Goal: Task Accomplishment & Management: Manage account settings

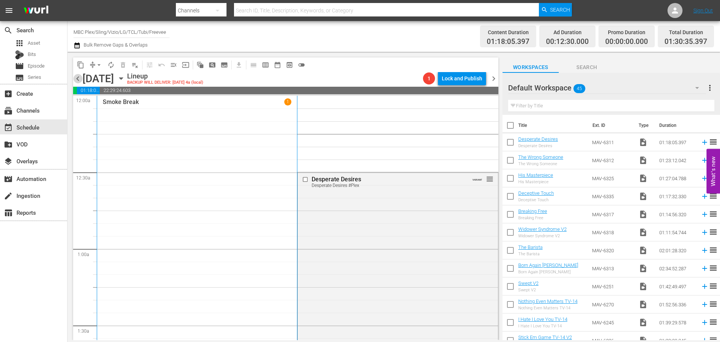
click at [77, 79] on span "chevron_left" at bounding box center [77, 78] width 9 height 9
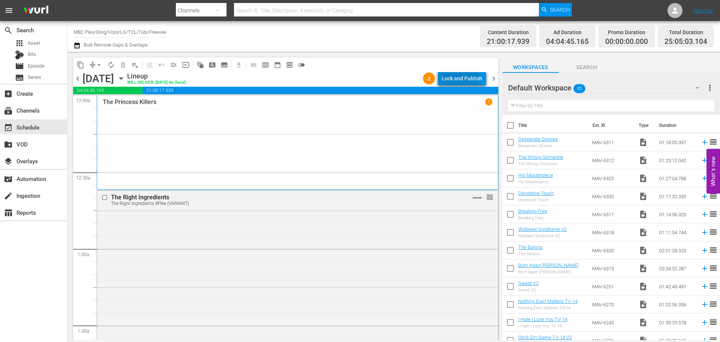
click at [457, 78] on div "Lock and Publish" at bounding box center [462, 78] width 40 height 13
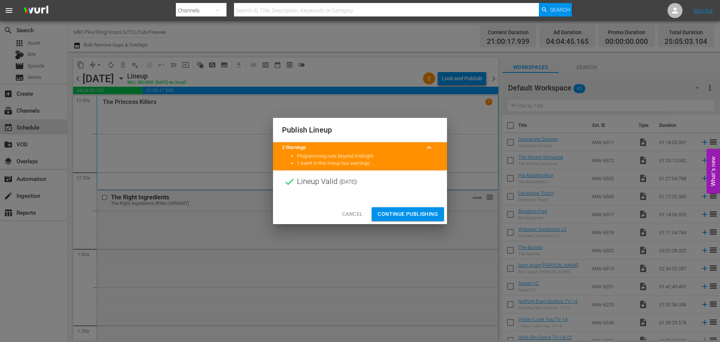
click at [401, 213] on span "Continue Publishing" at bounding box center [408, 213] width 60 height 9
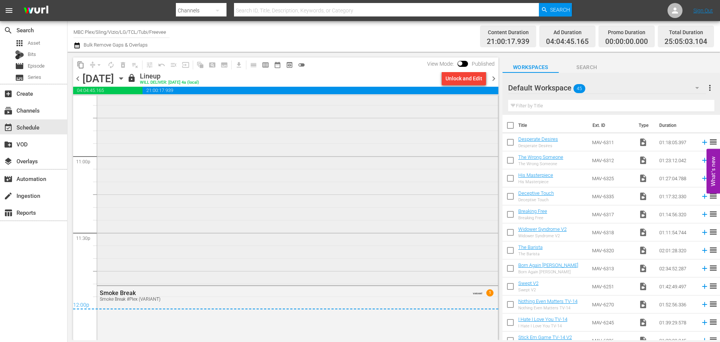
scroll to position [3562, 0]
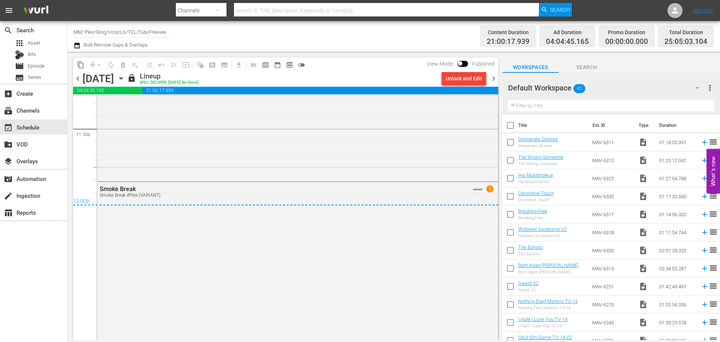
click at [609, 91] on div "Default Workspace 45" at bounding box center [607, 87] width 198 height 21
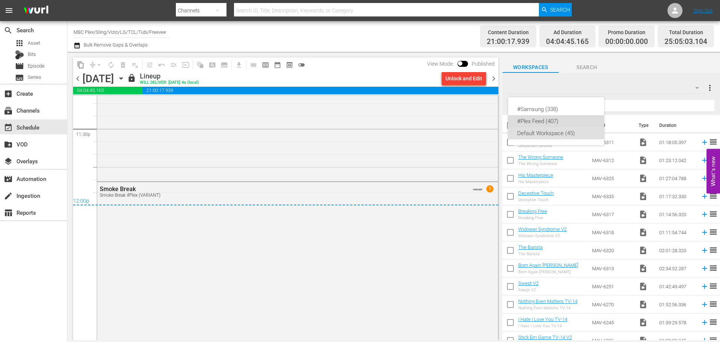
click at [563, 119] on div "#Plex Feed (407)" at bounding box center [556, 121] width 78 height 12
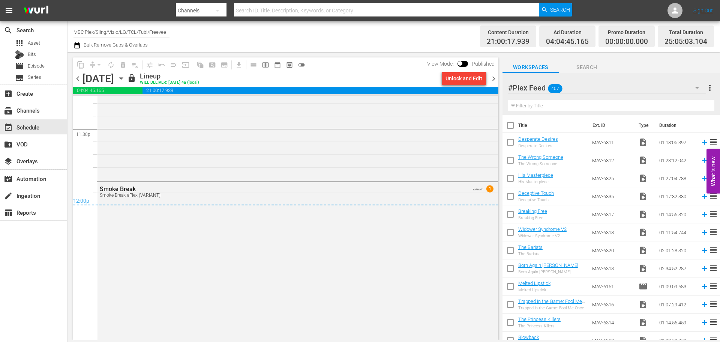
click at [494, 78] on span "chevron_right" at bounding box center [493, 78] width 9 height 9
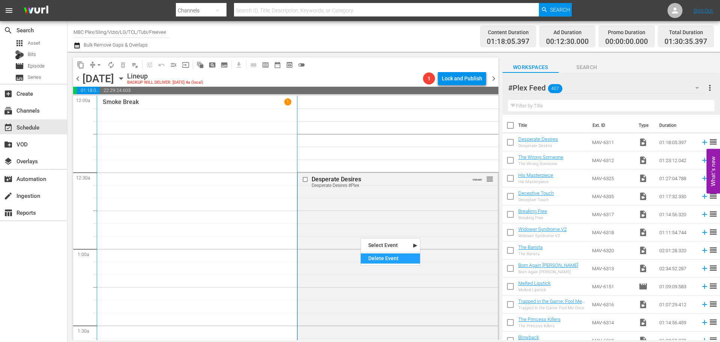
click at [389, 261] on div "Delete Event" at bounding box center [390, 258] width 59 height 10
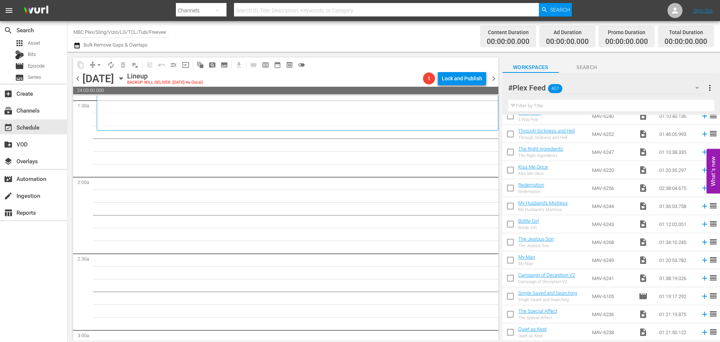
scroll to position [1692, 0]
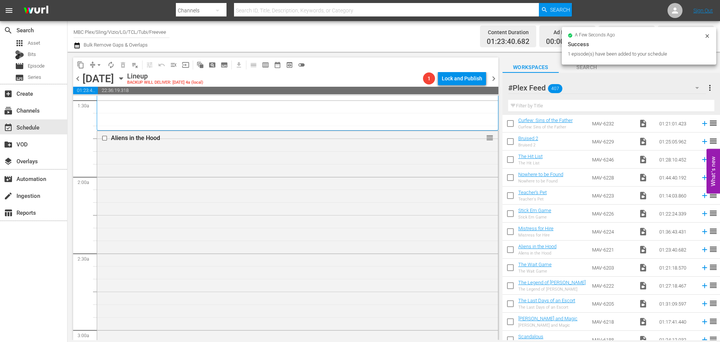
click at [318, 171] on div "Aliens in the Hood reorder" at bounding box center [297, 236] width 401 height 211
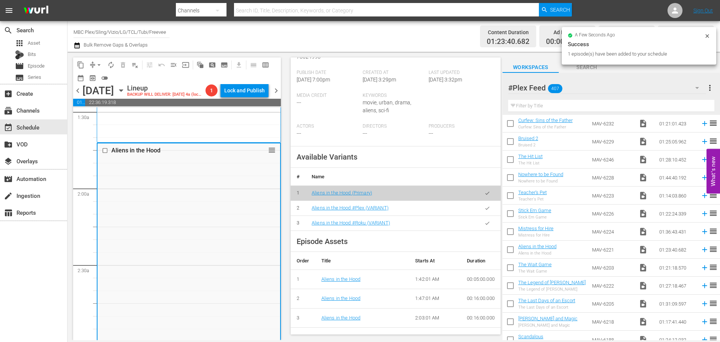
scroll to position [187, 0]
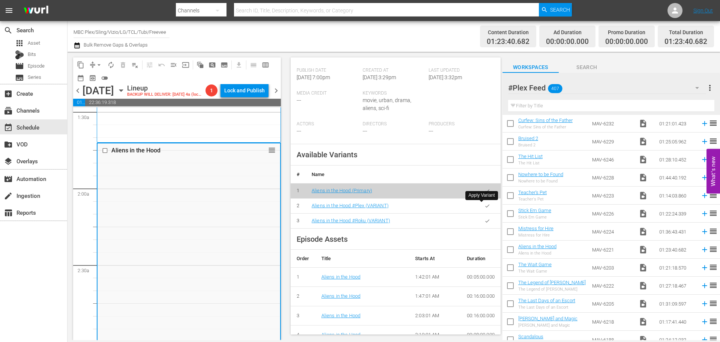
click at [480, 205] on button "button" at bounding box center [487, 205] width 15 height 15
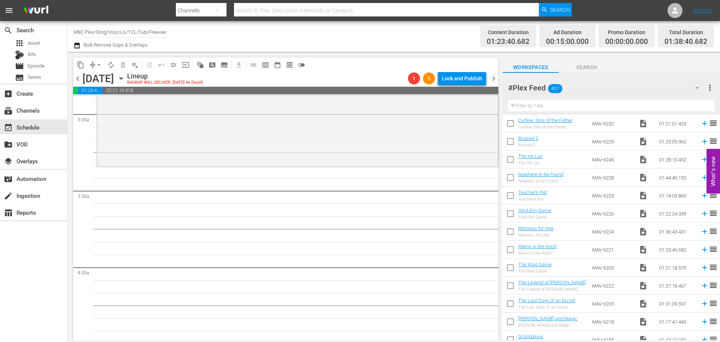
scroll to position [450, 0]
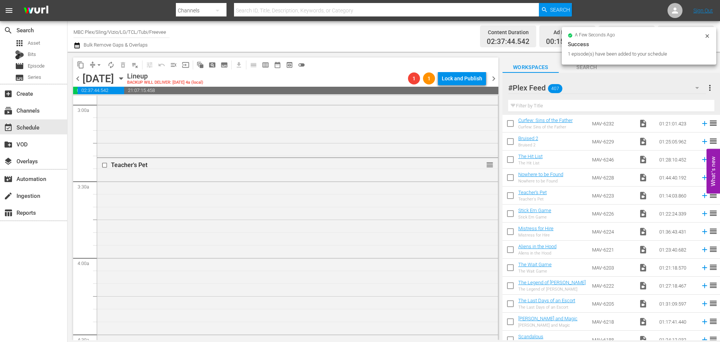
click at [258, 211] on div "Teacher's Pet reorder" at bounding box center [297, 251] width 401 height 187
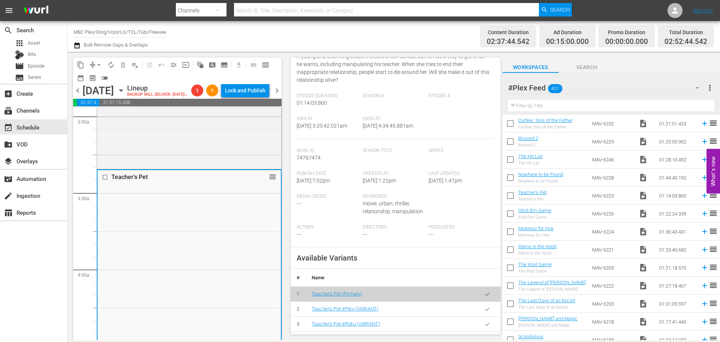
scroll to position [150, 0]
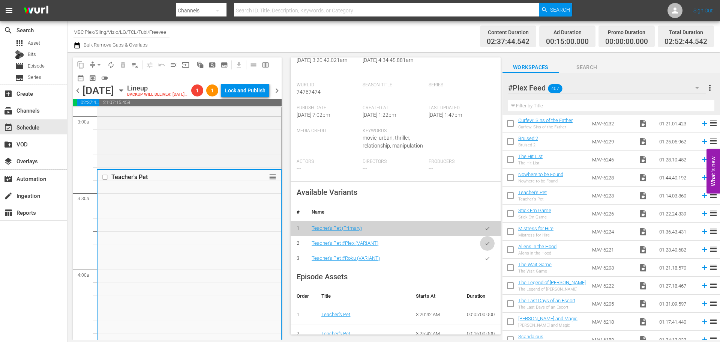
click at [485, 244] on icon "button" at bounding box center [487, 242] width 4 height 3
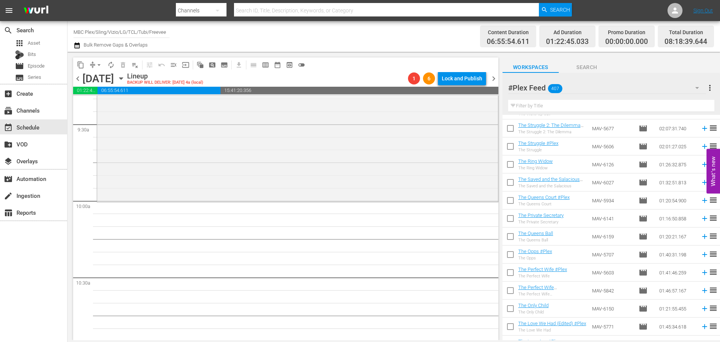
scroll to position [2322, 0]
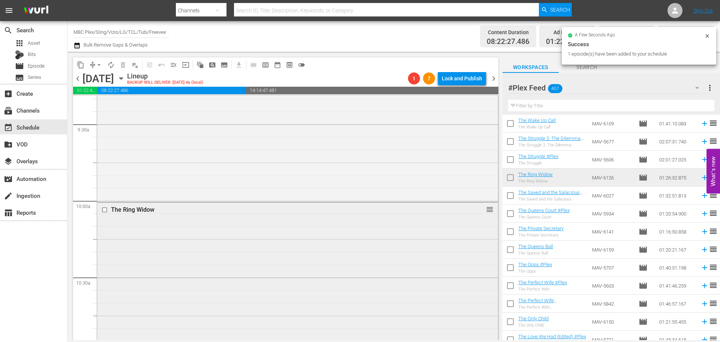
click at [399, 241] on div "The Ring Widow reorder" at bounding box center [297, 311] width 401 height 219
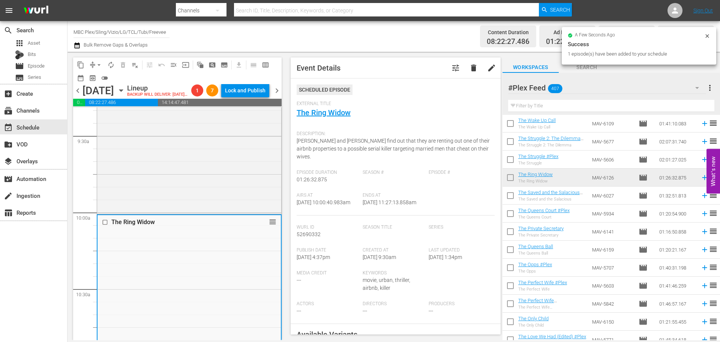
scroll to position [187, 0]
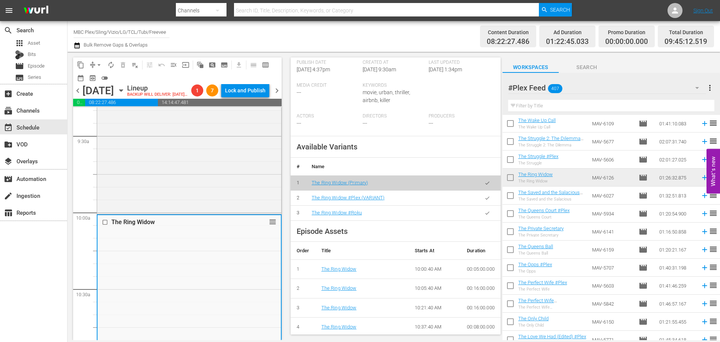
click at [484, 198] on icon "button" at bounding box center [487, 198] width 6 height 6
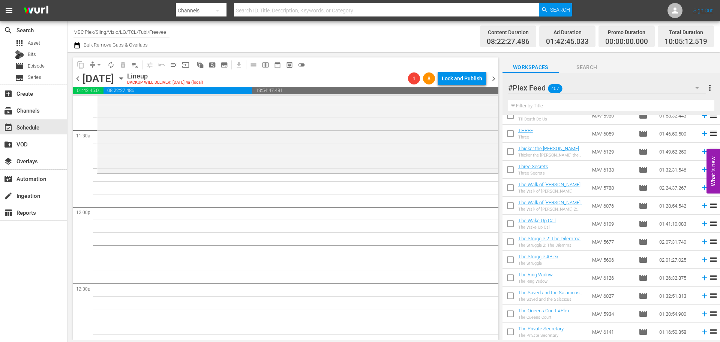
scroll to position [2210, 0]
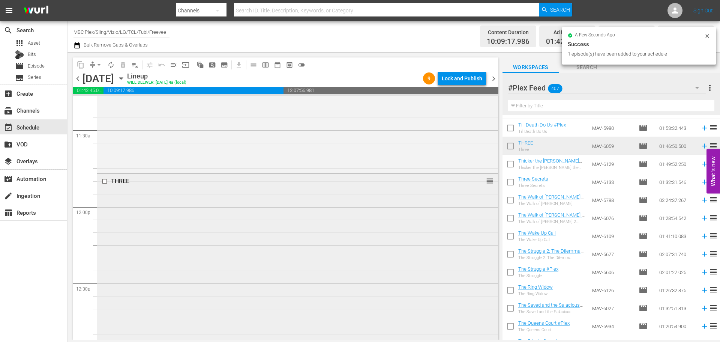
click at [264, 205] on div "THREE reorder" at bounding box center [297, 309] width 401 height 270
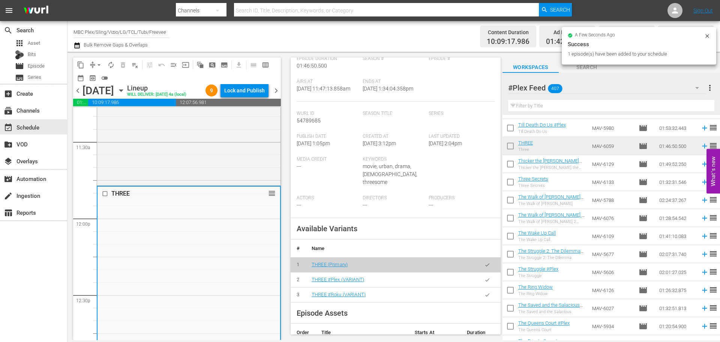
scroll to position [150, 0]
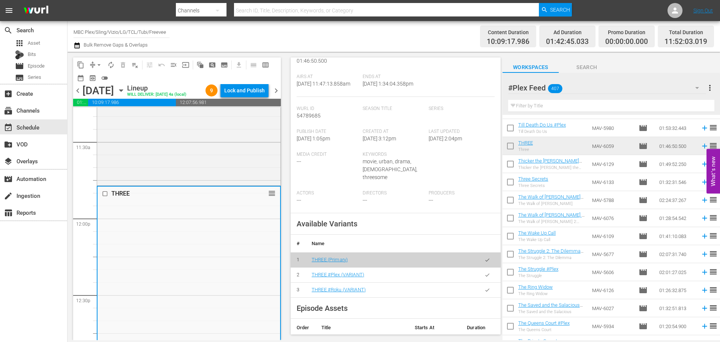
click at [484, 272] on icon "button" at bounding box center [487, 275] width 6 height 6
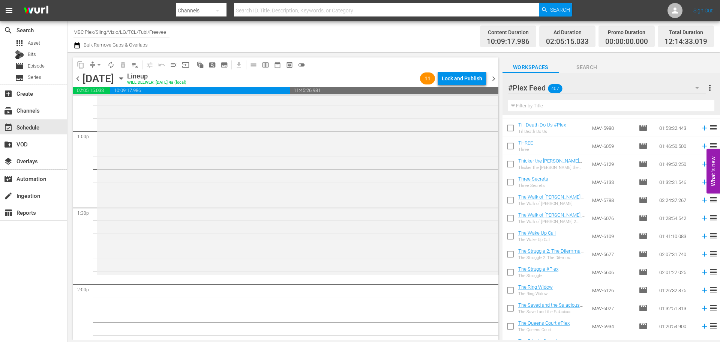
scroll to position [2025, 0]
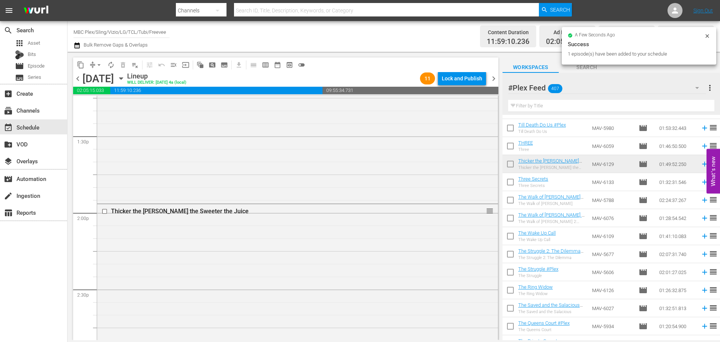
click at [274, 242] on div "Thicker the [PERSON_NAME] the Sweeter the Juice reorder" at bounding box center [297, 343] width 401 height 278
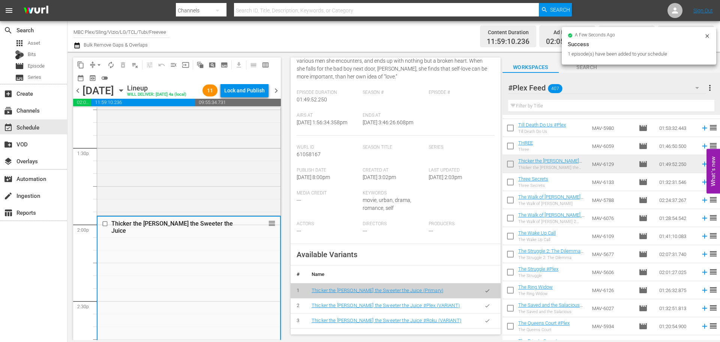
scroll to position [150, 0]
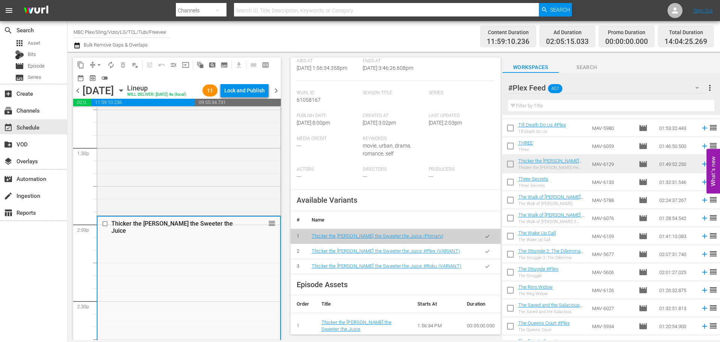
click at [484, 254] on icon "button" at bounding box center [487, 251] width 6 height 6
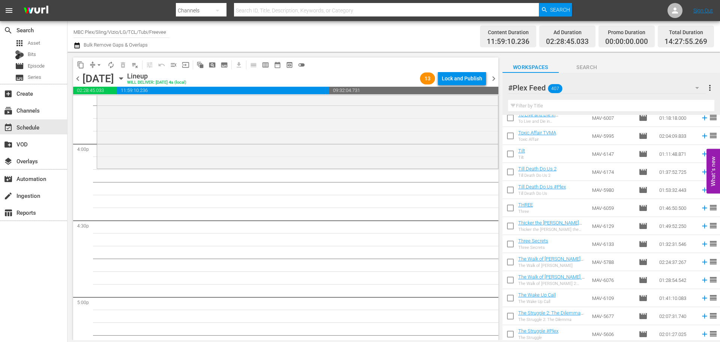
scroll to position [2135, 0]
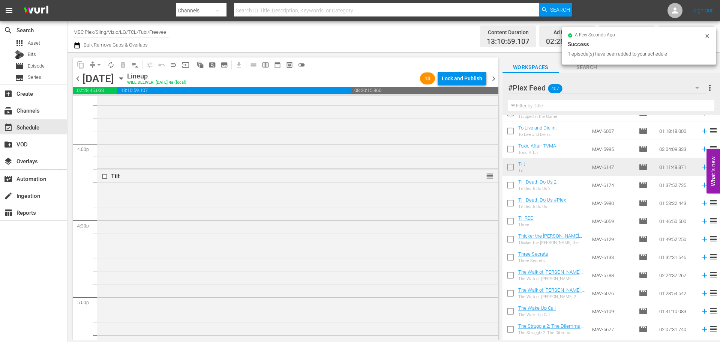
click at [308, 211] on div "Tilt reorder" at bounding box center [297, 259] width 401 height 181
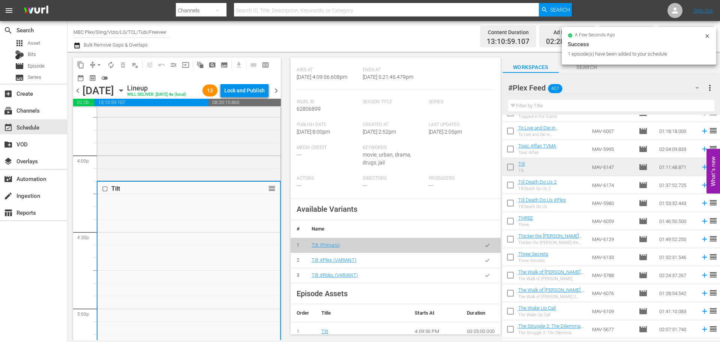
scroll to position [150, 0]
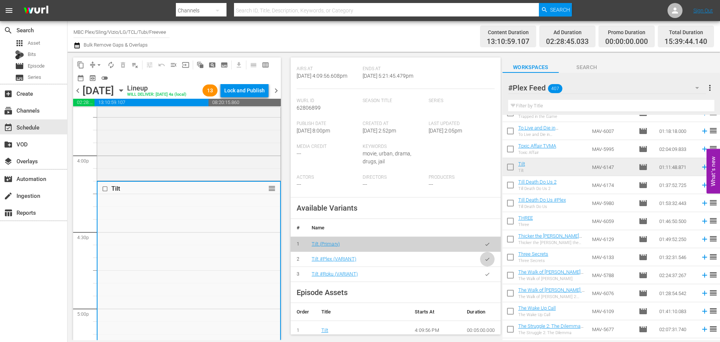
click at [480, 262] on button "button" at bounding box center [487, 259] width 15 height 15
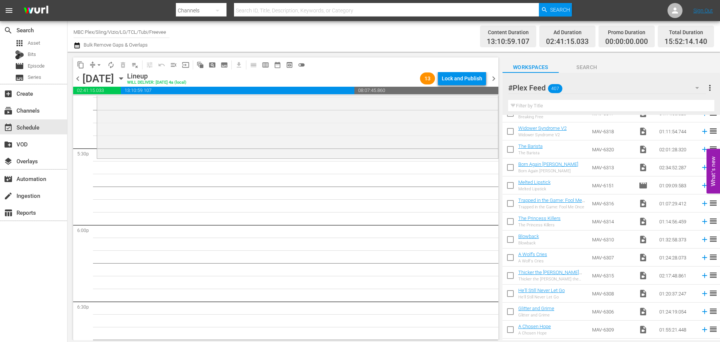
scroll to position [0, 0]
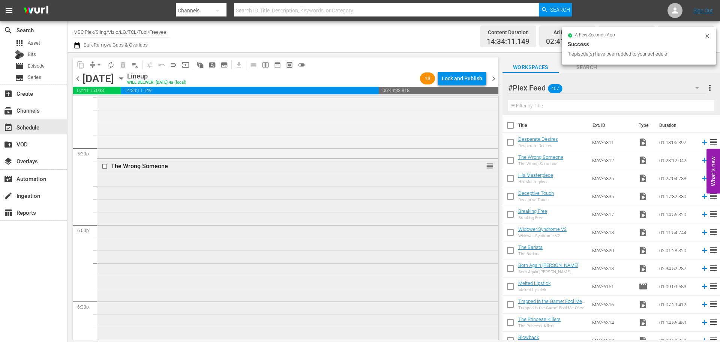
click at [396, 204] on div "The Wrong Someone reorder" at bounding box center [297, 264] width 401 height 210
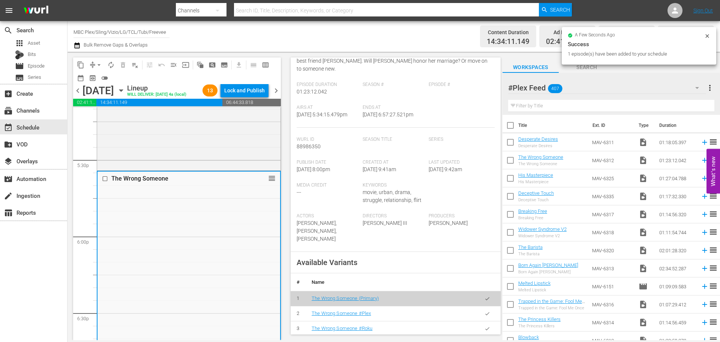
scroll to position [187, 0]
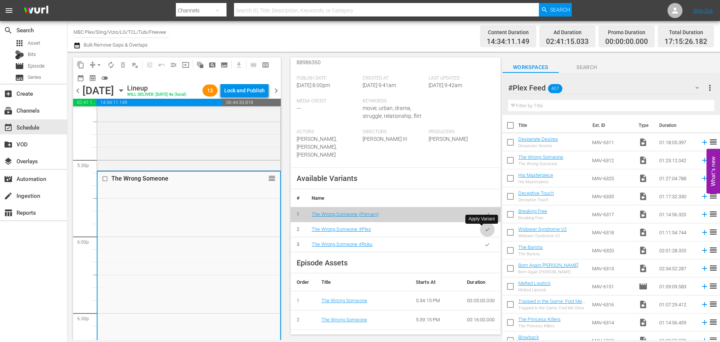
click at [486, 233] on button "button" at bounding box center [487, 229] width 15 height 15
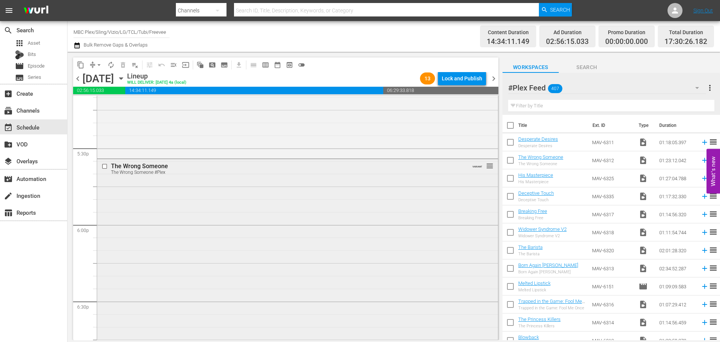
scroll to position [2775, 0]
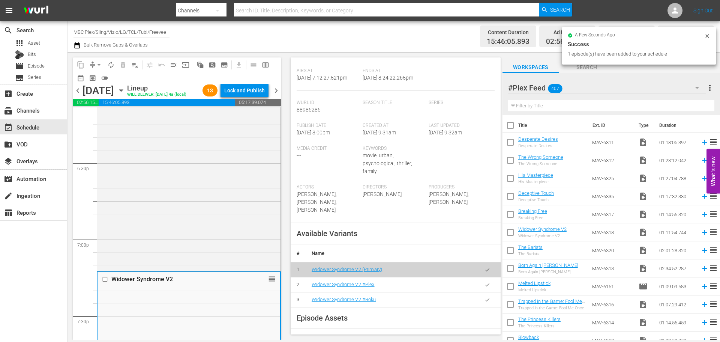
scroll to position [150, 0]
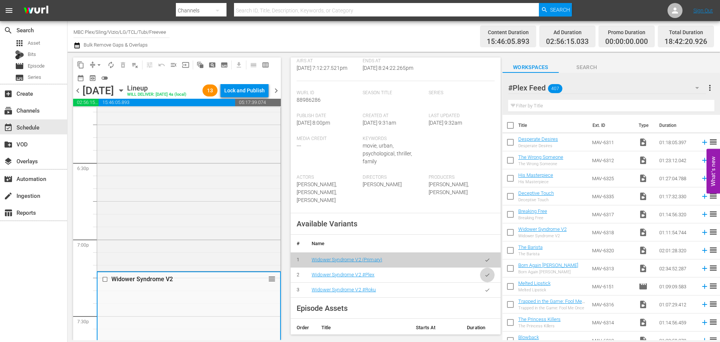
click at [484, 272] on icon "button" at bounding box center [487, 275] width 6 height 6
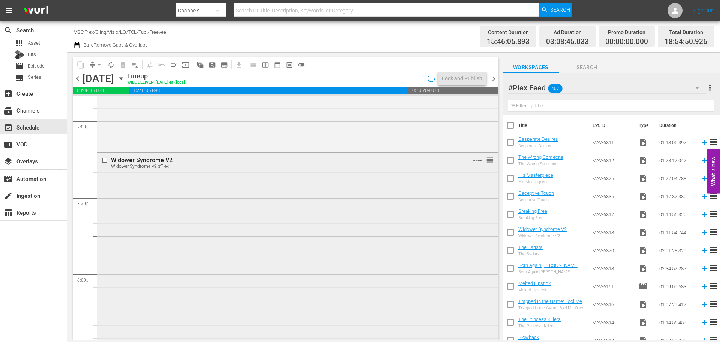
scroll to position [2999, 0]
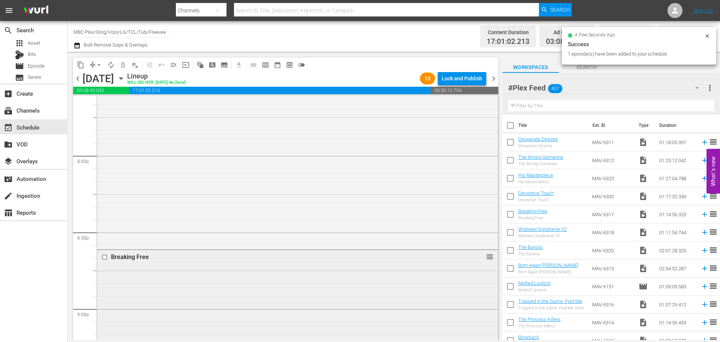
click at [304, 278] on div "Breaking Free reorder" at bounding box center [297, 344] width 401 height 189
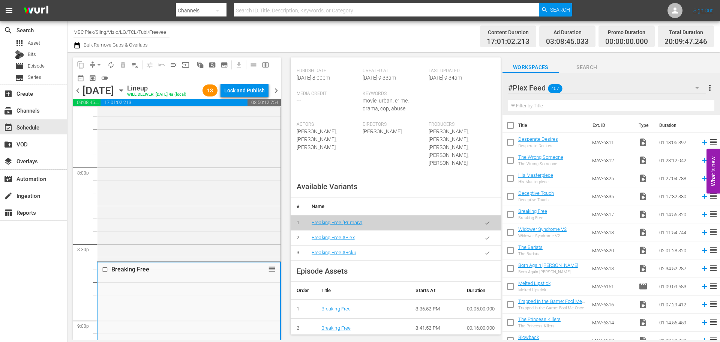
scroll to position [187, 0]
click at [483, 235] on button "button" at bounding box center [487, 237] width 15 height 15
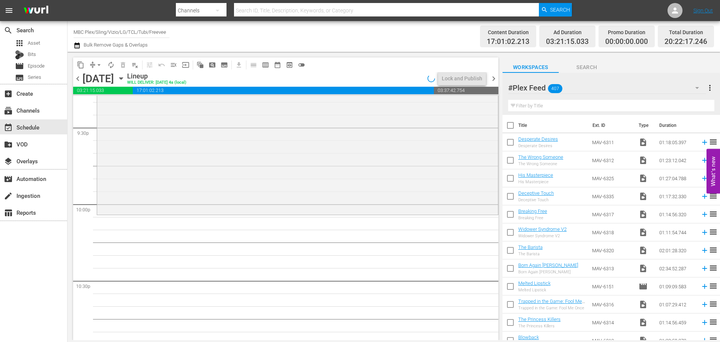
scroll to position [3262, 0]
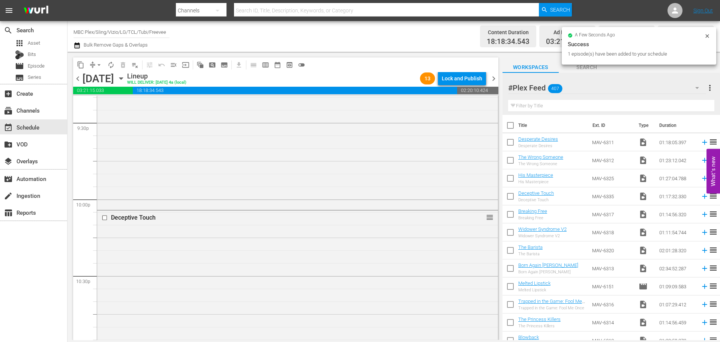
click at [264, 258] on div "Deceptive Touch reorder" at bounding box center [297, 307] width 401 height 195
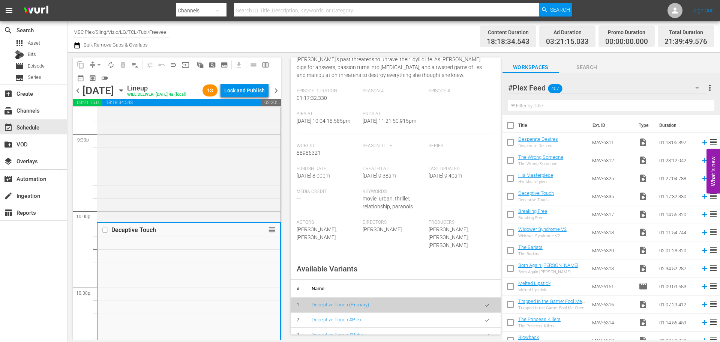
scroll to position [150, 0]
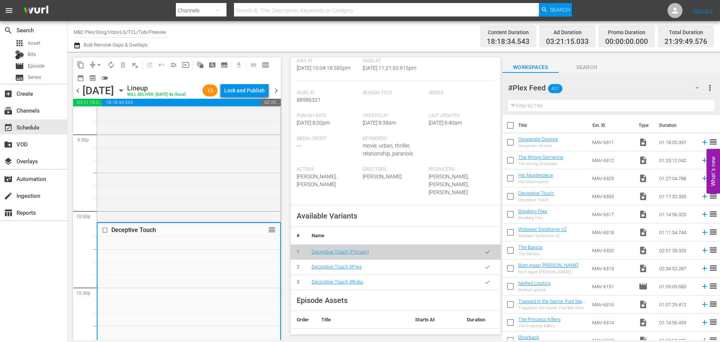
click at [484, 267] on icon "button" at bounding box center [487, 267] width 6 height 6
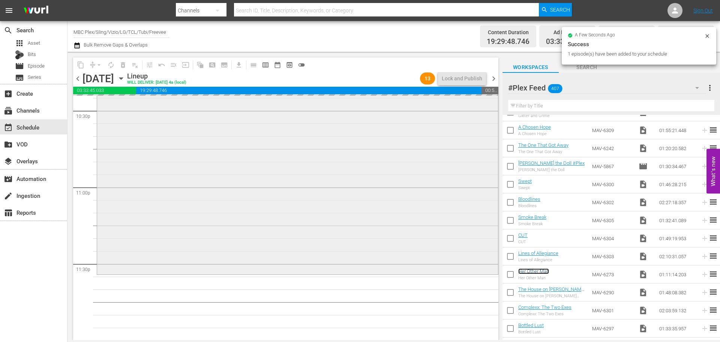
scroll to position [3427, 0]
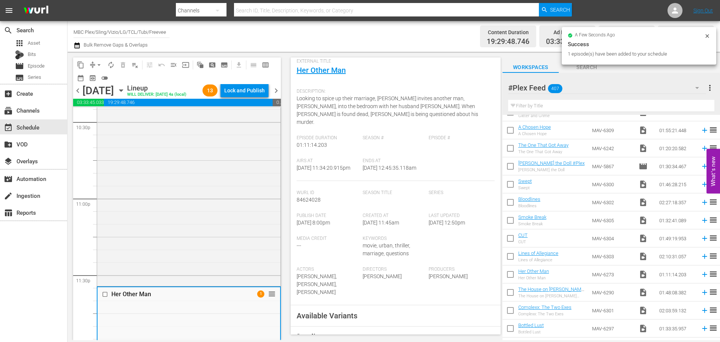
scroll to position [187, 0]
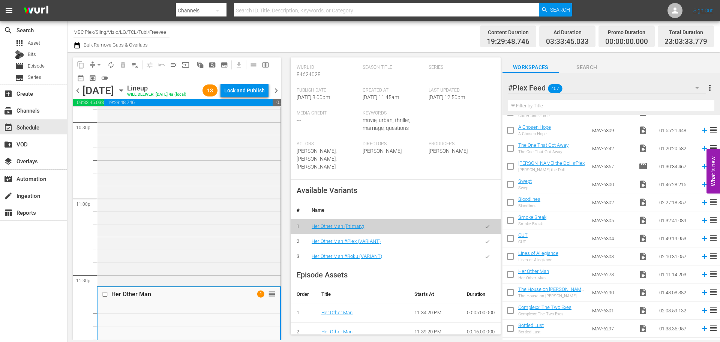
click at [485, 240] on icon "button" at bounding box center [487, 241] width 4 height 3
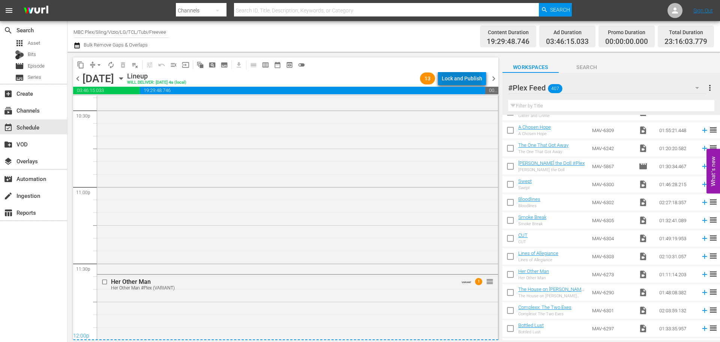
click at [462, 81] on div "Lock and Publish" at bounding box center [462, 78] width 40 height 13
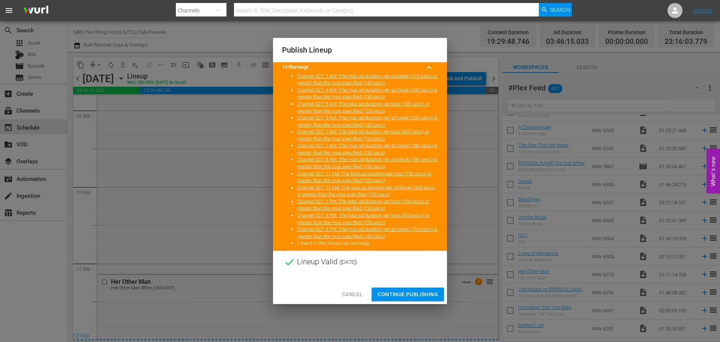
click at [410, 291] on span "Continue Publishing" at bounding box center [408, 293] width 60 height 9
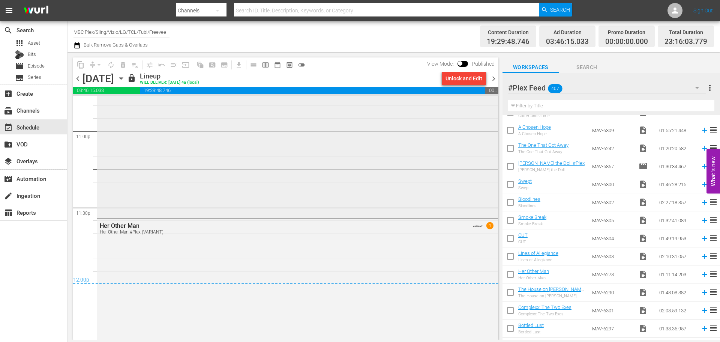
scroll to position [3487, 0]
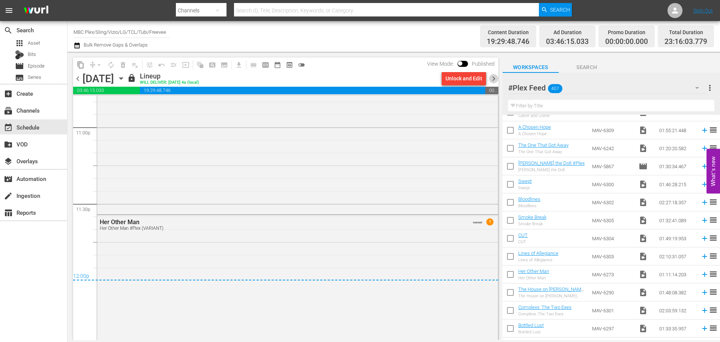
click at [496, 79] on span "chevron_right" at bounding box center [493, 78] width 9 height 9
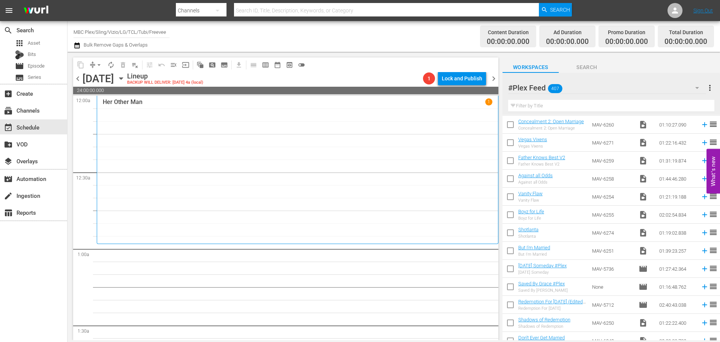
scroll to position [1200, 0]
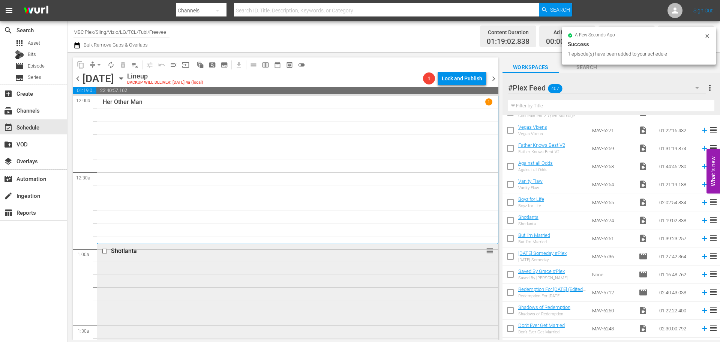
click at [359, 278] on div "Shotlanta reorder" at bounding box center [297, 343] width 401 height 199
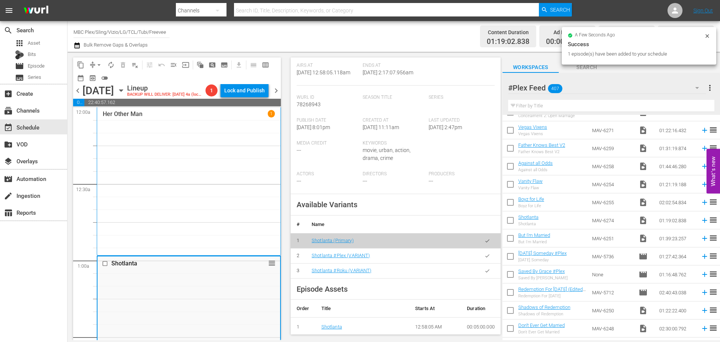
scroll to position [262, 0]
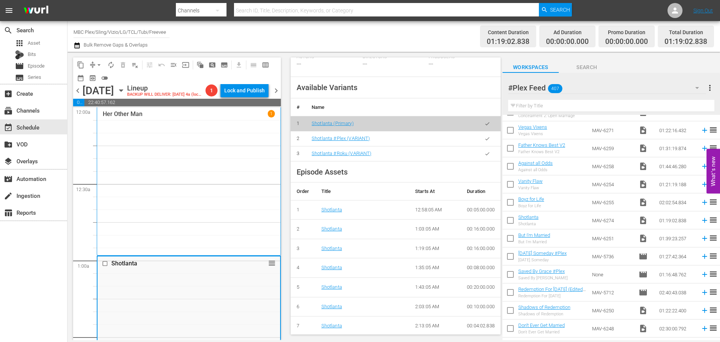
click at [484, 141] on icon "button" at bounding box center [487, 139] width 6 height 6
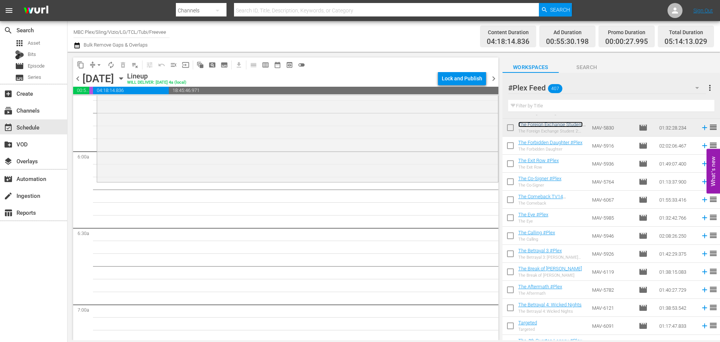
scroll to position [2812, 0]
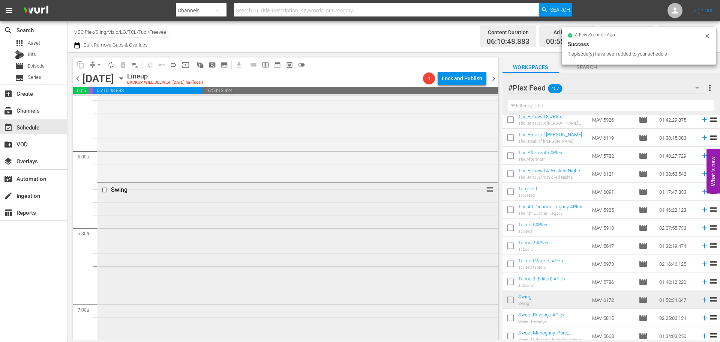
click at [231, 223] on div "Swing reorder" at bounding box center [297, 325] width 401 height 285
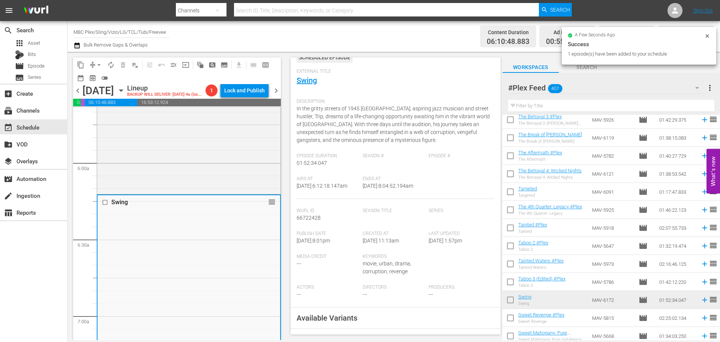
scroll to position [150, 0]
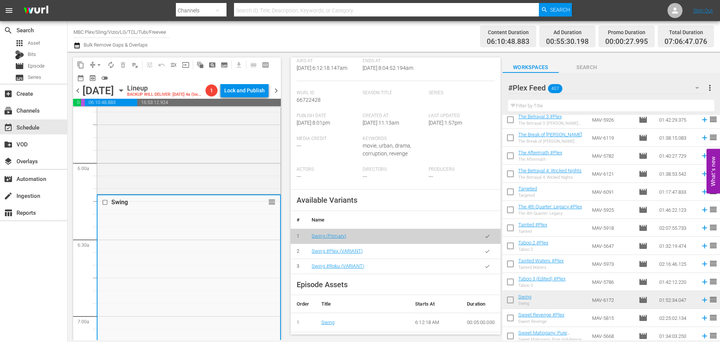
click at [484, 253] on icon "button" at bounding box center [487, 251] width 6 height 6
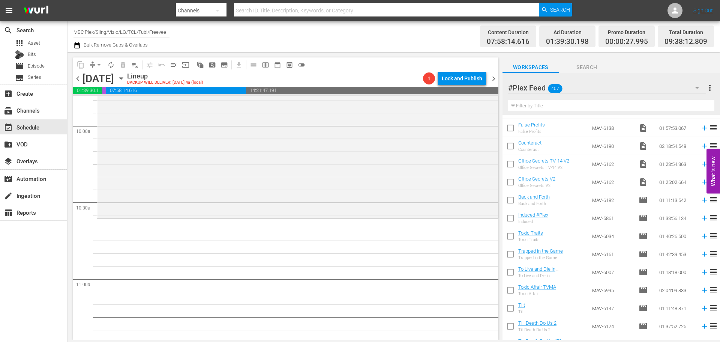
scroll to position [1987, 0]
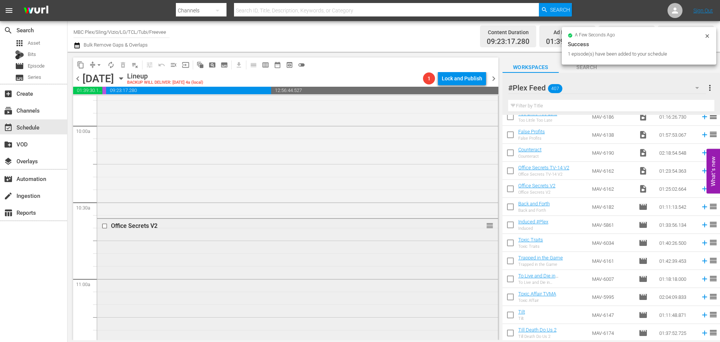
click at [302, 262] on div "Office Secrets V2 reorder" at bounding box center [297, 326] width 401 height 214
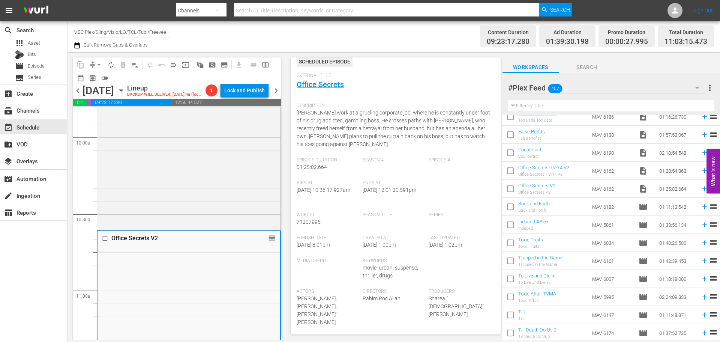
scroll to position [150, 0]
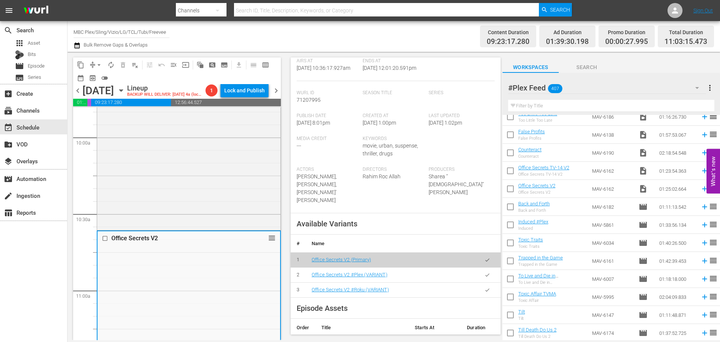
click at [484, 275] on icon "button" at bounding box center [487, 275] width 6 height 6
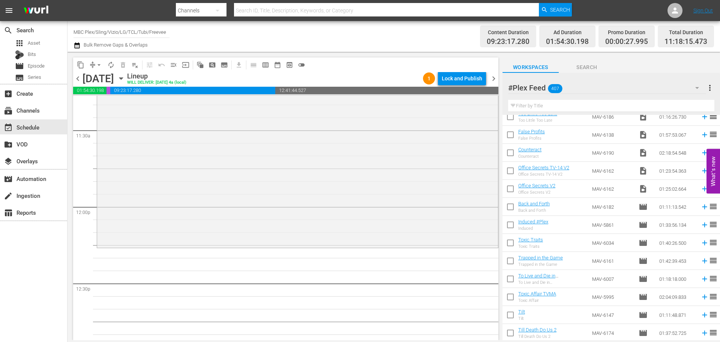
scroll to position [1950, 0]
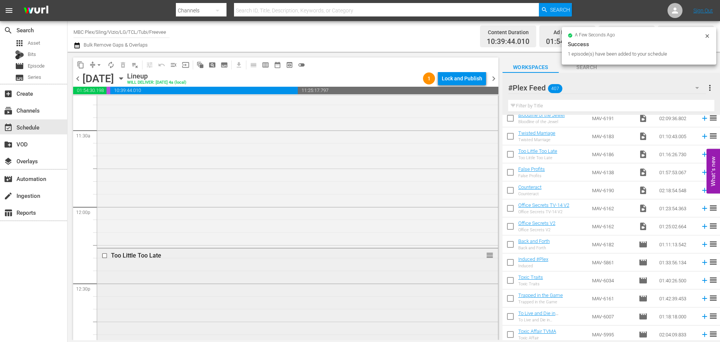
click at [252, 279] on div "Too Little Too Late reorder" at bounding box center [297, 344] width 401 height 193
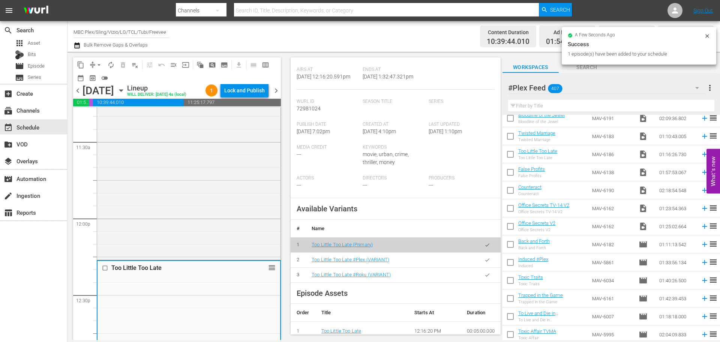
scroll to position [150, 0]
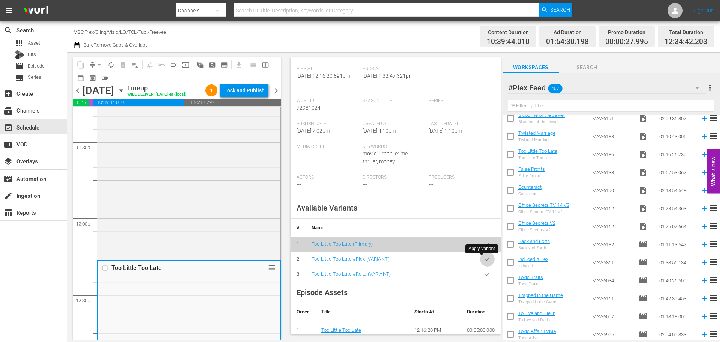
click at [486, 259] on button "button" at bounding box center [487, 259] width 15 height 15
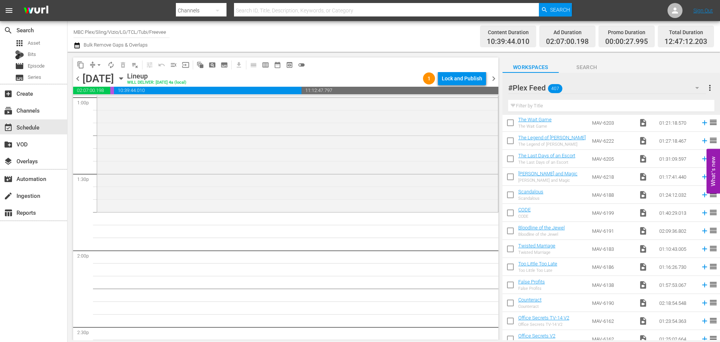
scroll to position [1800, 0]
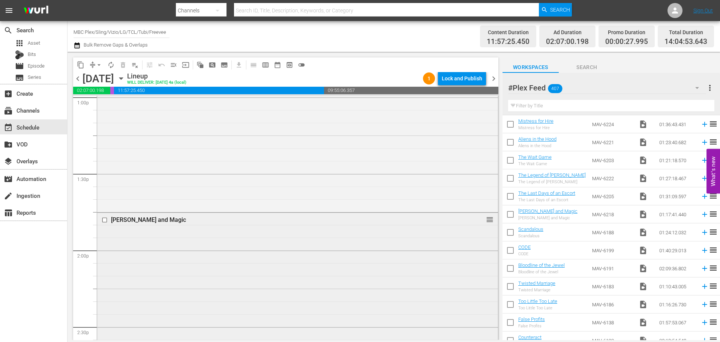
click at [170, 240] on div "[PERSON_NAME] and Magic reorder" at bounding box center [297, 311] width 401 height 196
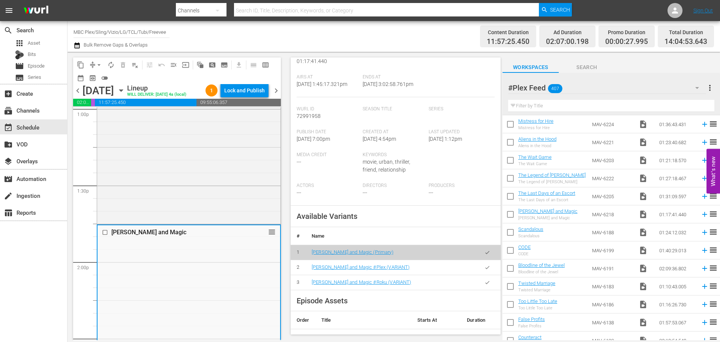
scroll to position [150, 0]
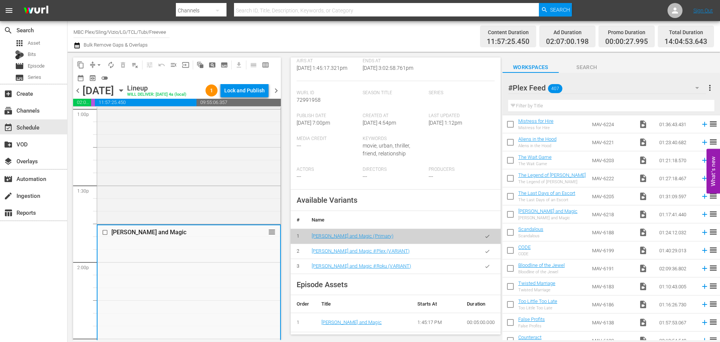
click at [484, 251] on icon "button" at bounding box center [487, 251] width 6 height 6
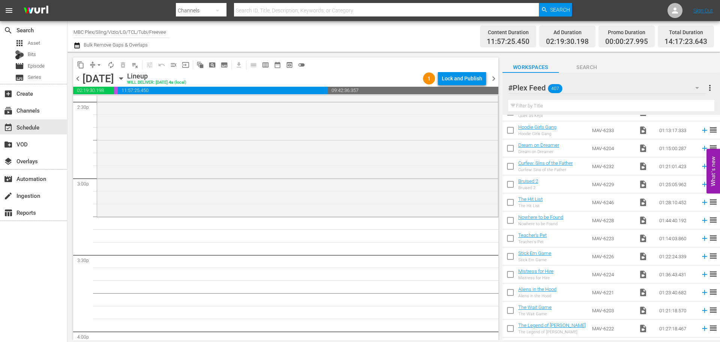
scroll to position [1612, 0]
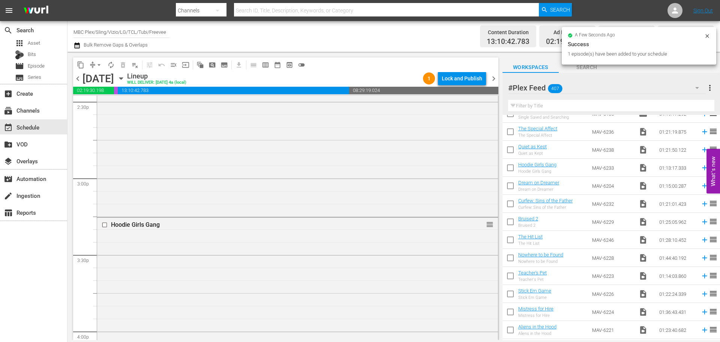
click at [251, 254] on div "Hoodie Girls Gang reorder" at bounding box center [297, 309] width 401 height 184
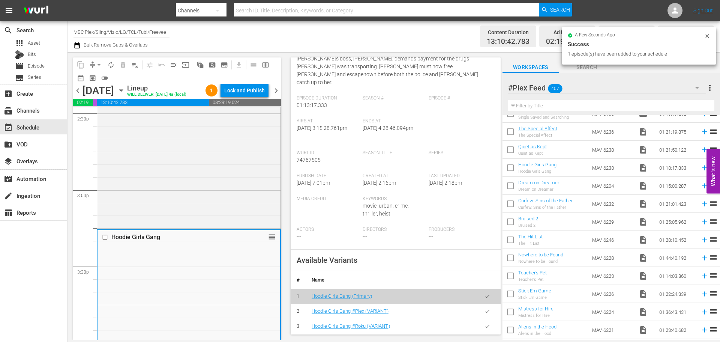
scroll to position [225, 0]
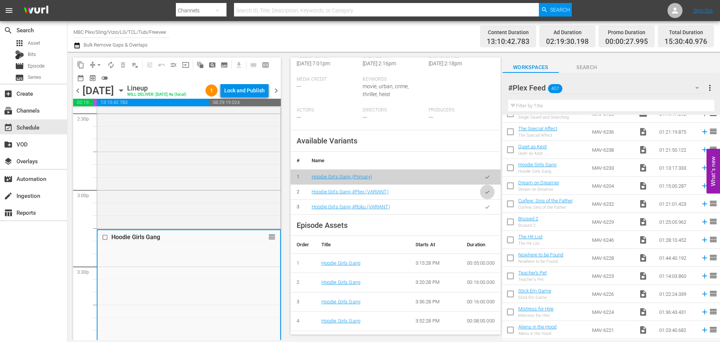
click at [484, 189] on icon "button" at bounding box center [487, 192] width 6 height 6
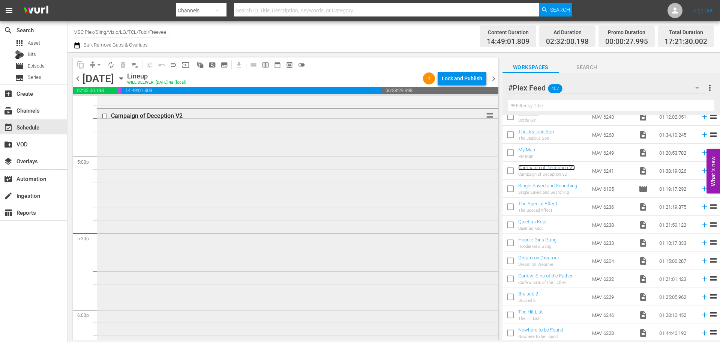
scroll to position [2662, 0]
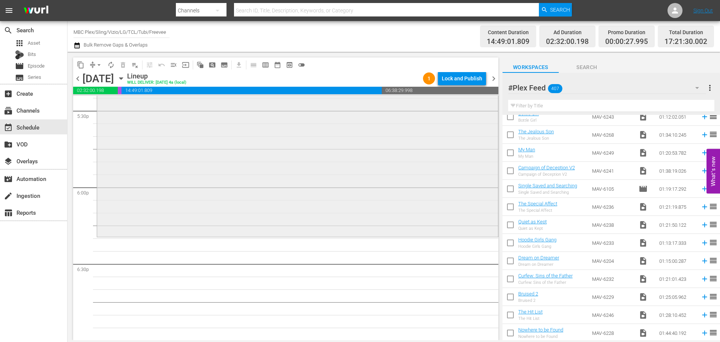
click at [183, 177] on div "Campaign of Deception V2 reorder" at bounding box center [297, 111] width 401 height 249
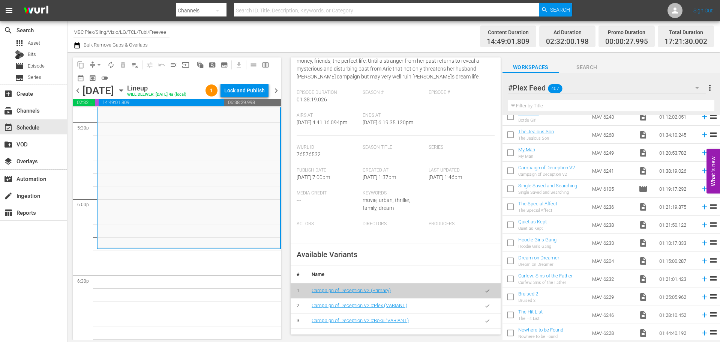
scroll to position [112, 0]
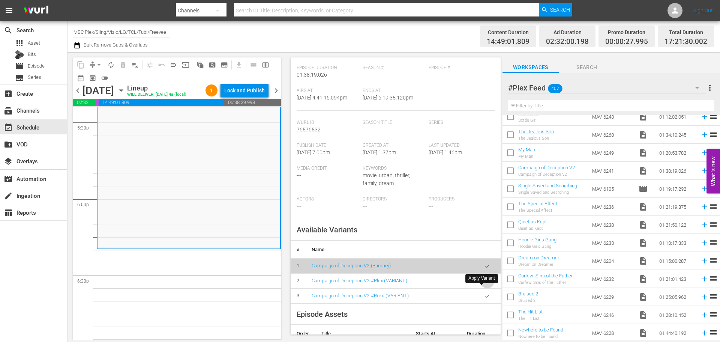
click at [485, 282] on icon "button" at bounding box center [487, 280] width 4 height 3
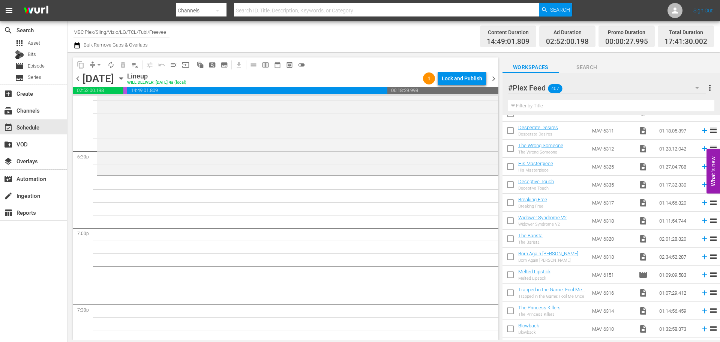
scroll to position [0, 0]
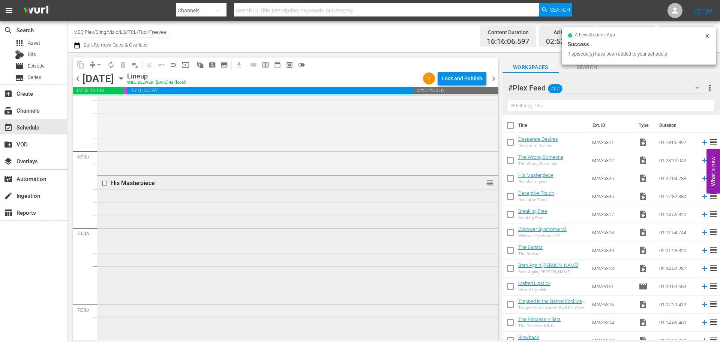
click at [318, 222] on div "His Masterpiece reorder" at bounding box center [297, 286] width 401 height 220
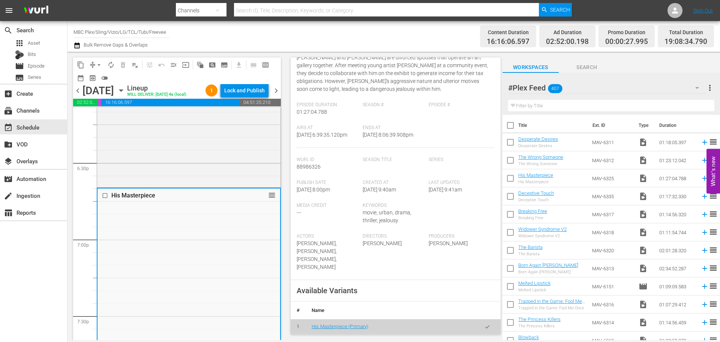
scroll to position [150, 0]
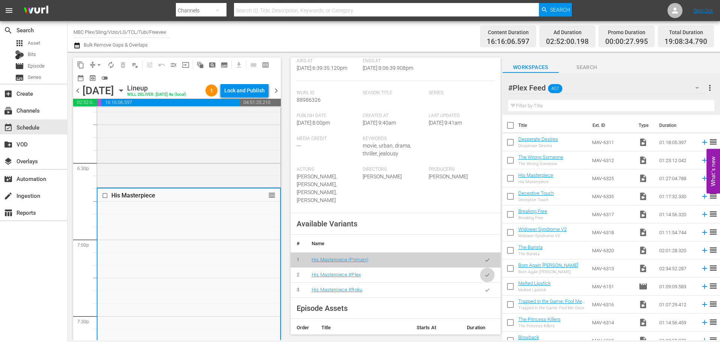
click at [484, 277] on icon "button" at bounding box center [487, 275] width 6 height 6
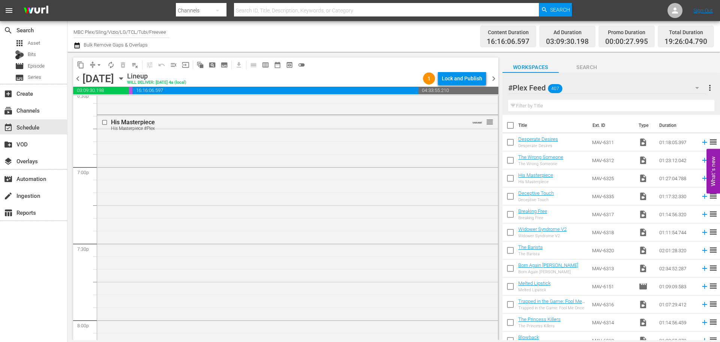
scroll to position [2999, 0]
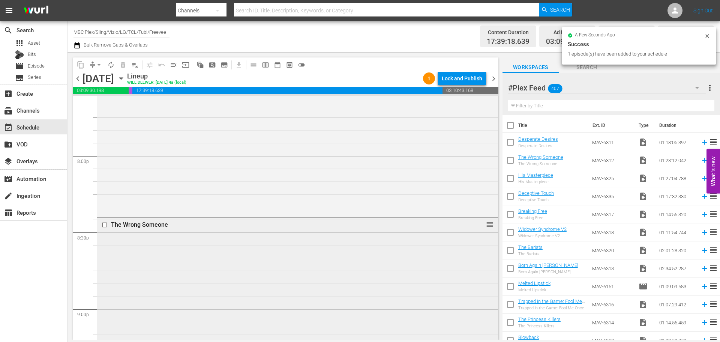
click at [218, 243] on div "The Wrong Someone reorder" at bounding box center [297, 322] width 401 height 210
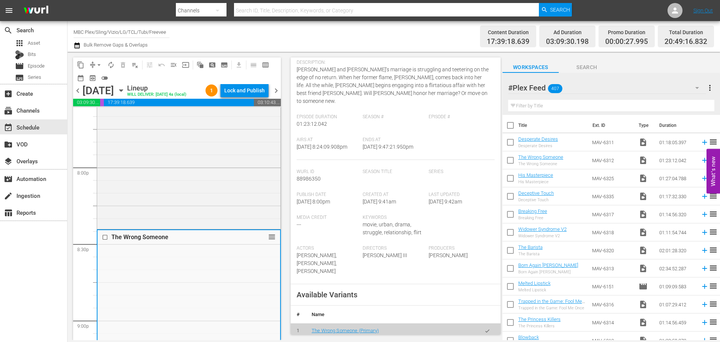
scroll to position [150, 0]
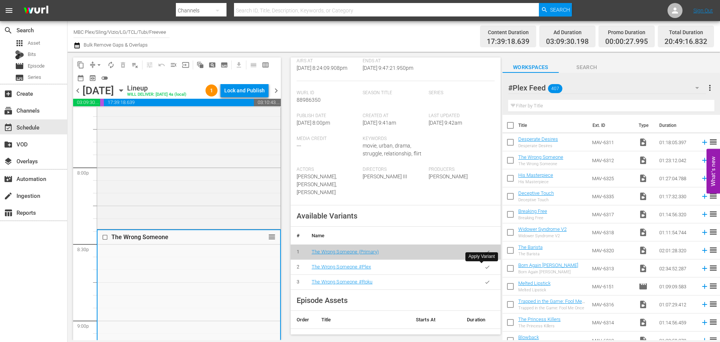
click at [484, 269] on icon "button" at bounding box center [487, 267] width 6 height 6
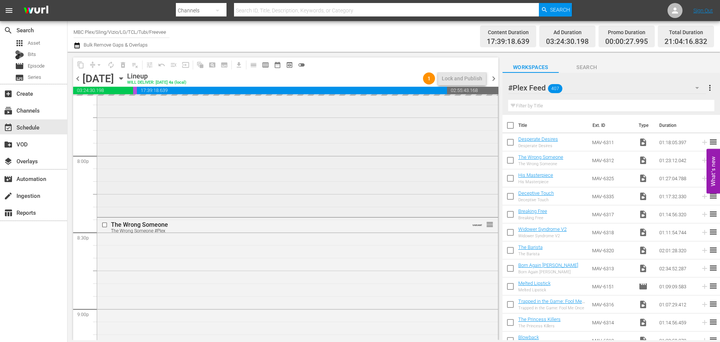
scroll to position [3224, 0]
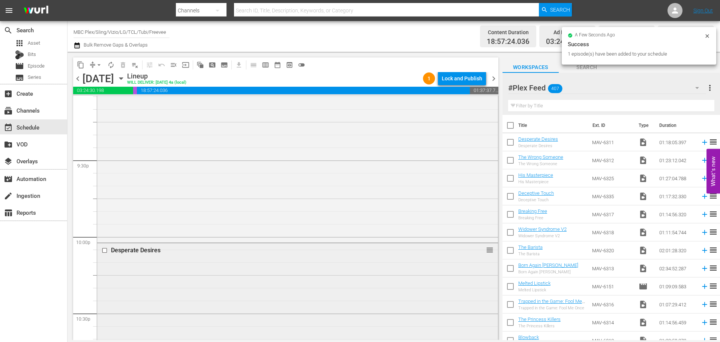
click at [250, 267] on div "Desperate Desires reorder" at bounding box center [297, 341] width 401 height 197
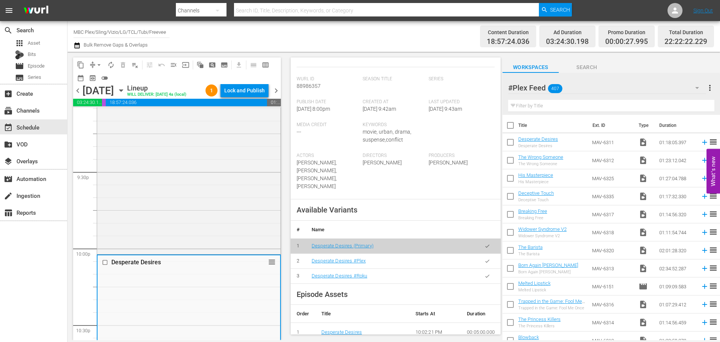
scroll to position [187, 0]
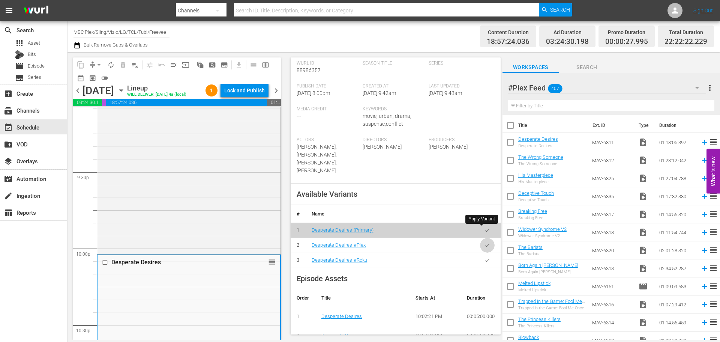
click at [486, 238] on button "button" at bounding box center [487, 245] width 15 height 15
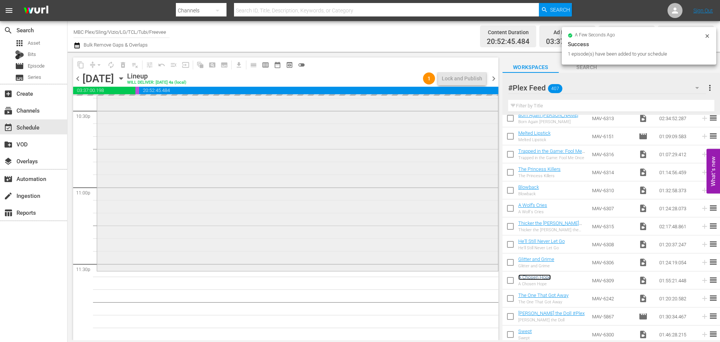
scroll to position [3427, 0]
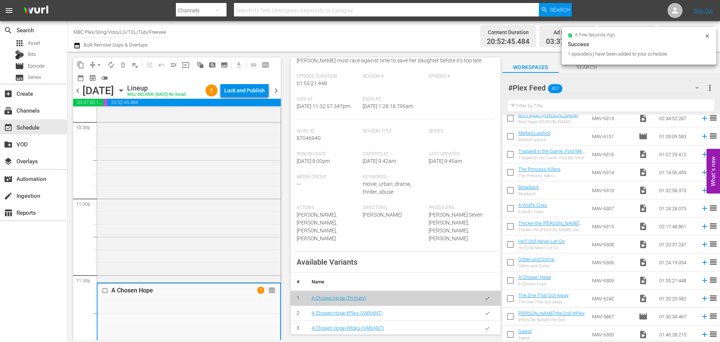
scroll to position [187, 0]
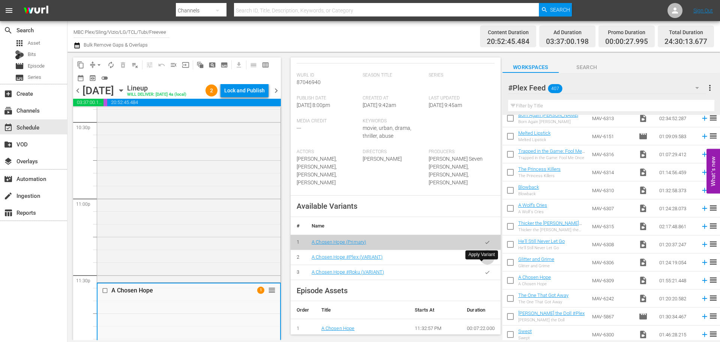
click at [483, 264] on button "button" at bounding box center [487, 257] width 15 height 15
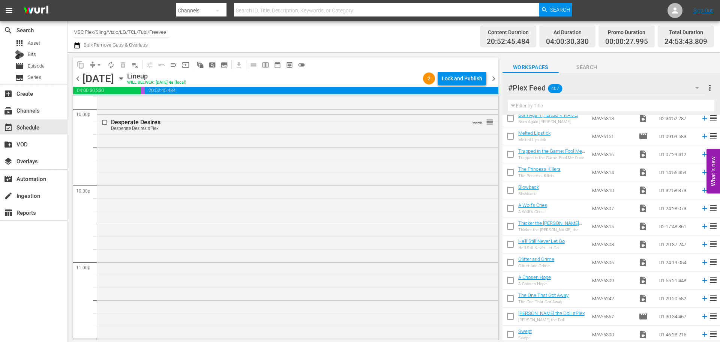
scroll to position [3052, 0]
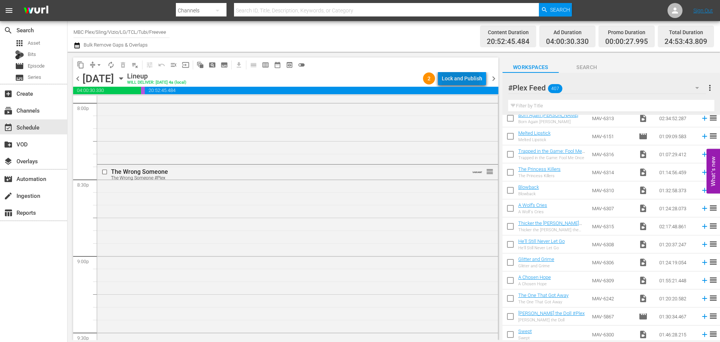
click at [454, 81] on div "Lock and Publish" at bounding box center [462, 78] width 40 height 13
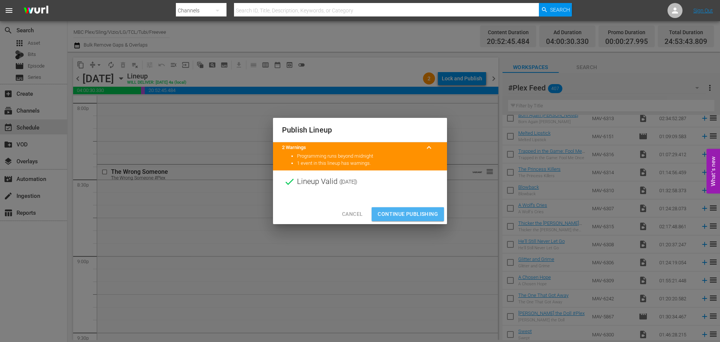
click at [411, 208] on button "Continue Publishing" at bounding box center [408, 214] width 72 height 14
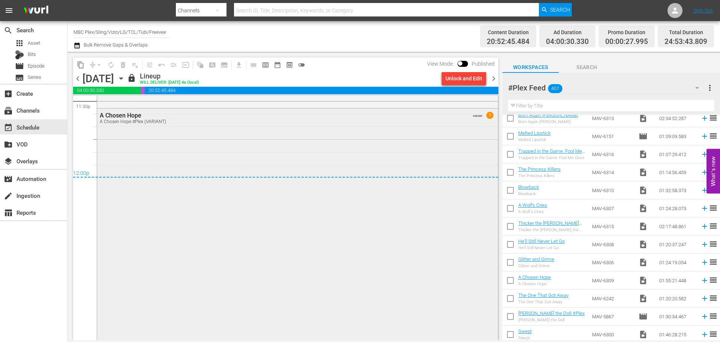
scroll to position [3449, 0]
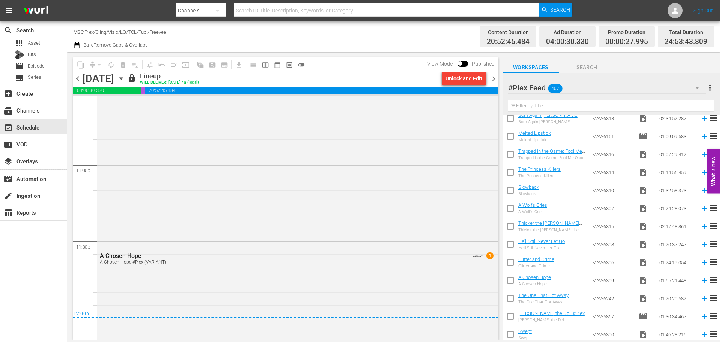
click at [493, 77] on span "chevron_right" at bounding box center [493, 78] width 9 height 9
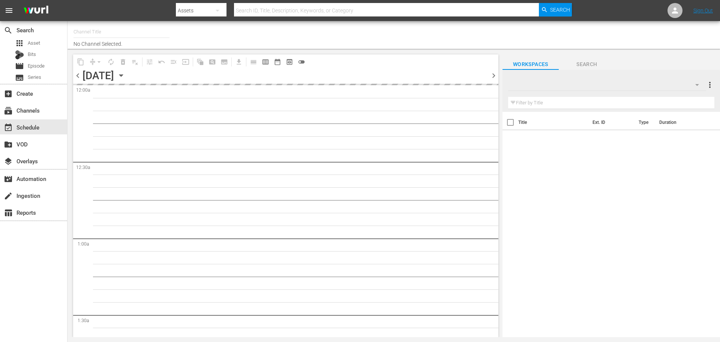
type input "MBC Plex/Sling/Vizio/LG/TCL/Tubi/Freevee (527)"
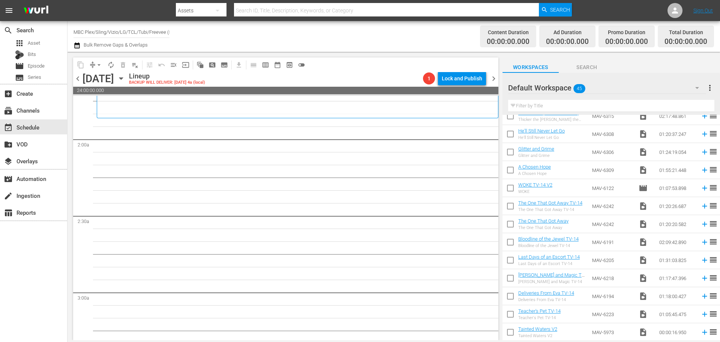
scroll to position [602, 0]
click at [599, 86] on div "Default Workspace 45" at bounding box center [607, 87] width 198 height 21
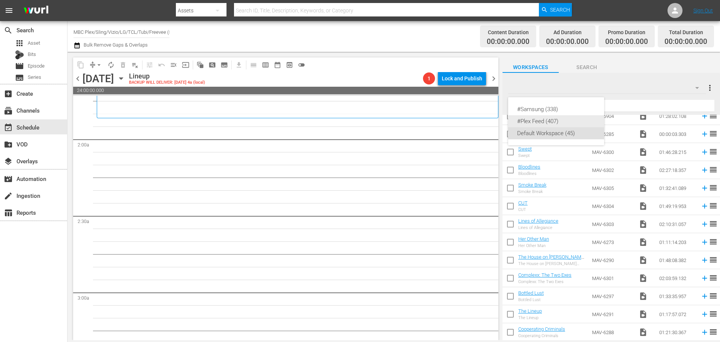
click at [564, 121] on div "#Plex Feed (407)" at bounding box center [556, 121] width 78 height 12
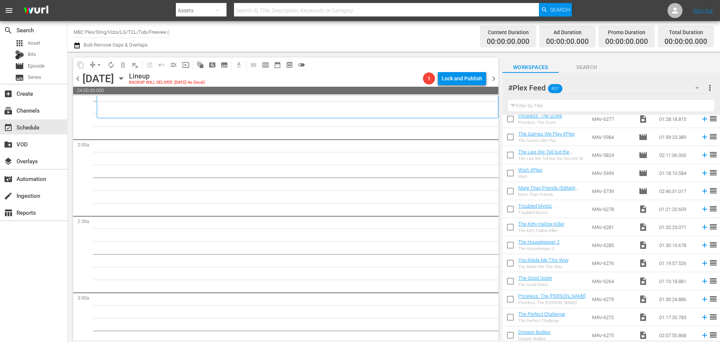
scroll to position [890, 0]
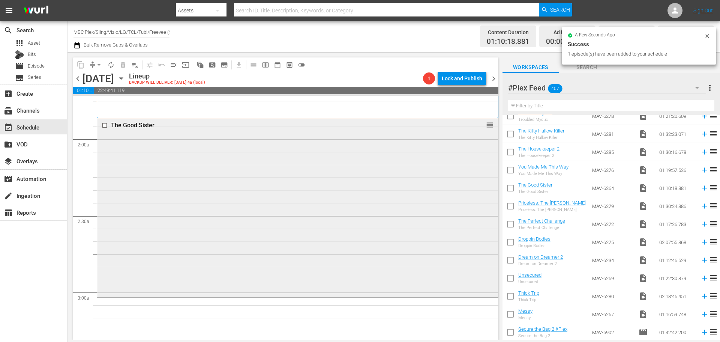
click at [335, 162] on div "The Good Sister reorder" at bounding box center [297, 206] width 401 height 177
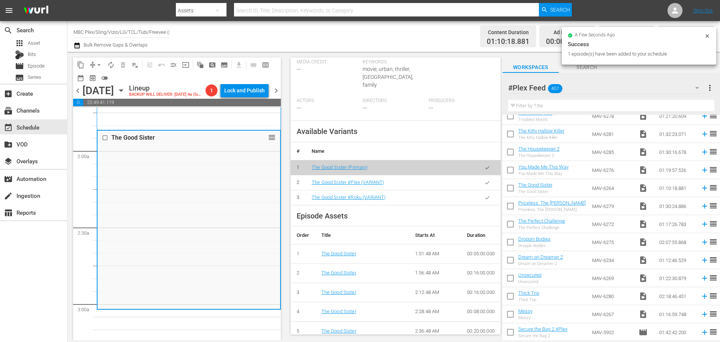
scroll to position [225, 0]
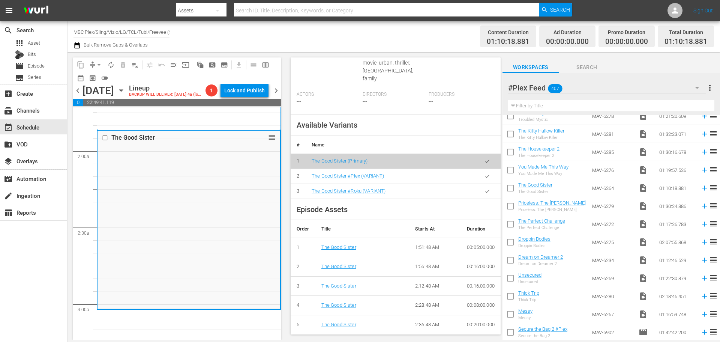
click at [484, 173] on icon "button" at bounding box center [487, 176] width 6 height 6
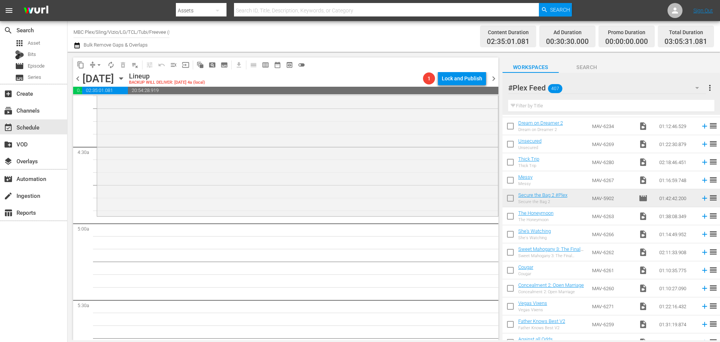
scroll to position [1040, 0]
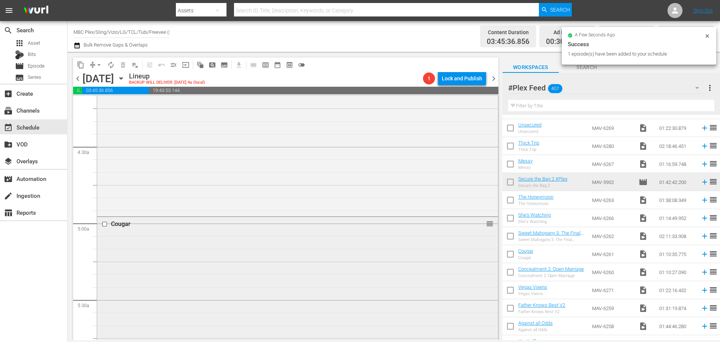
click at [276, 243] on div "Cougar reorder" at bounding box center [297, 306] width 401 height 178
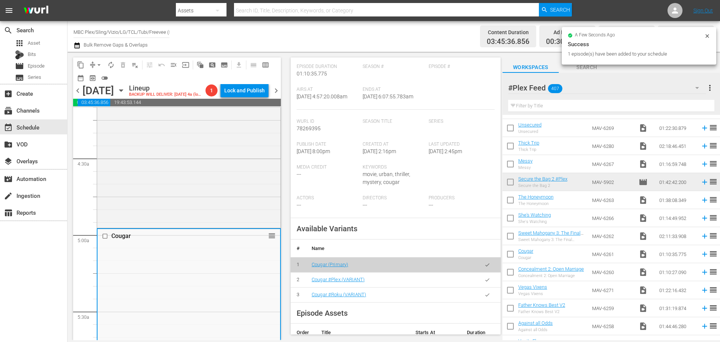
scroll to position [150, 0]
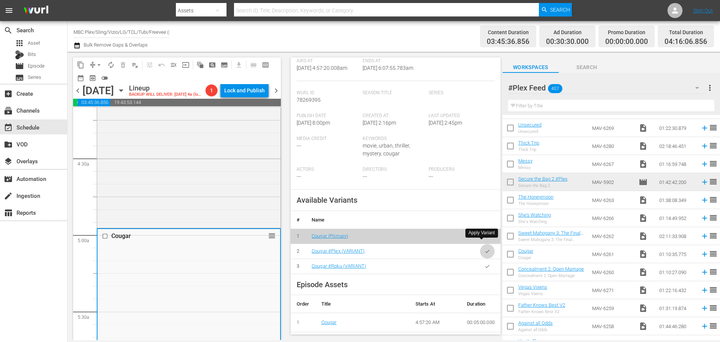
click at [480, 246] on button "button" at bounding box center [487, 251] width 15 height 15
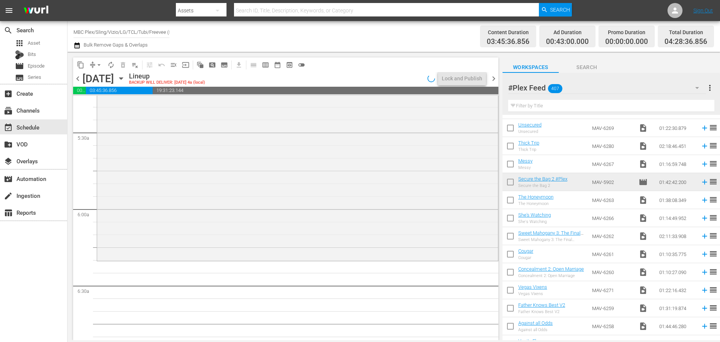
scroll to position [900, 0]
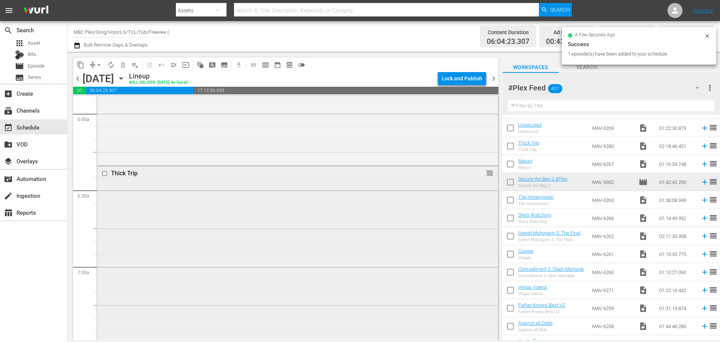
click at [292, 208] on div "Thick Trip reorder" at bounding box center [297, 342] width 401 height 352
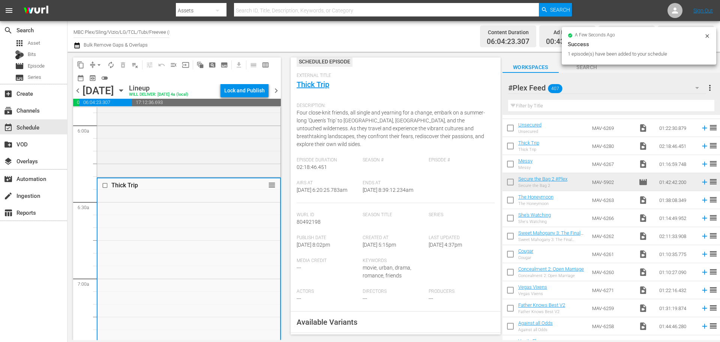
scroll to position [112, 0]
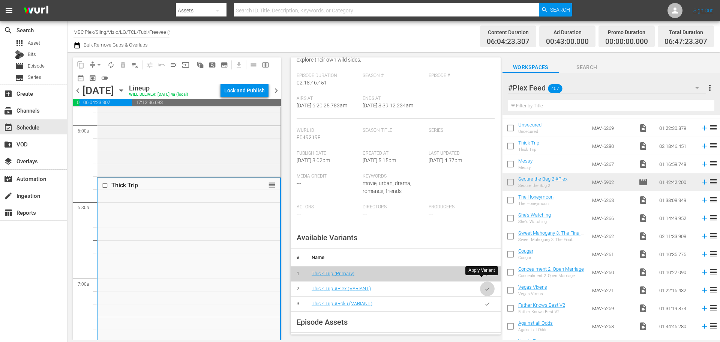
click at [484, 286] on icon "button" at bounding box center [487, 289] width 6 height 6
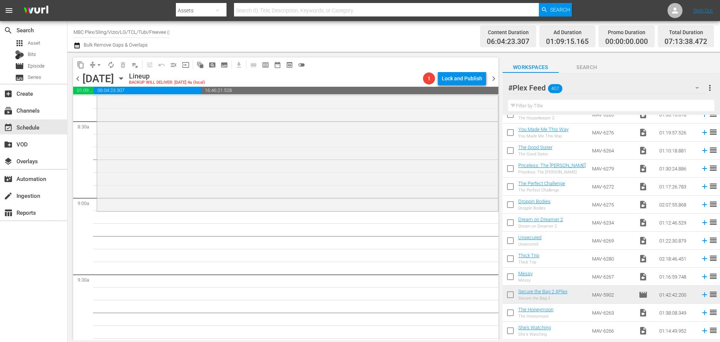
scroll to position [890, 0]
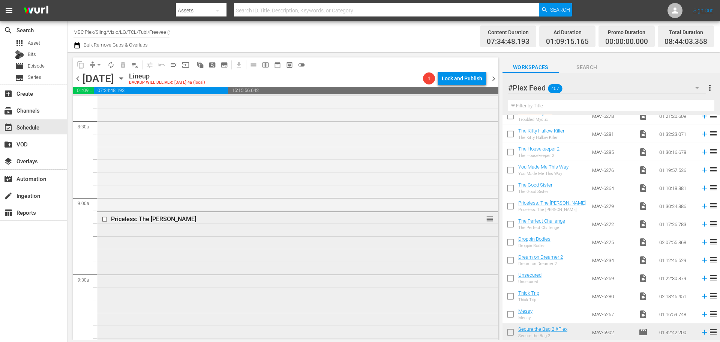
click at [150, 246] on div "Priceless: The Dawn reorder" at bounding box center [297, 326] width 401 height 228
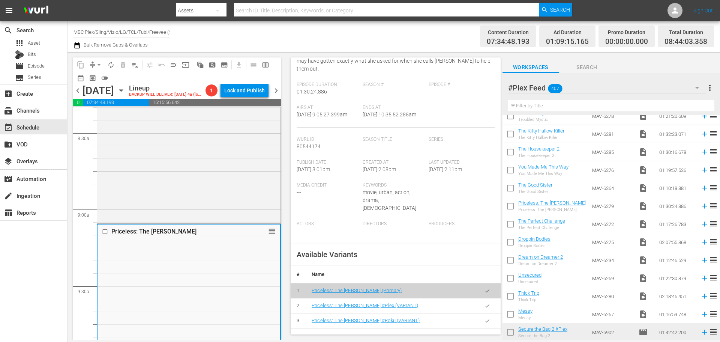
scroll to position [150, 0]
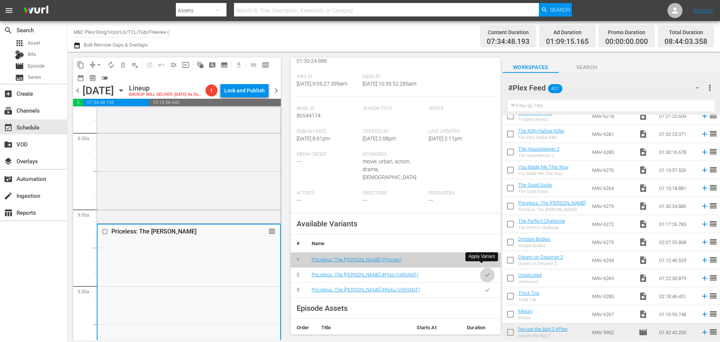
click at [484, 272] on icon "button" at bounding box center [487, 275] width 6 height 6
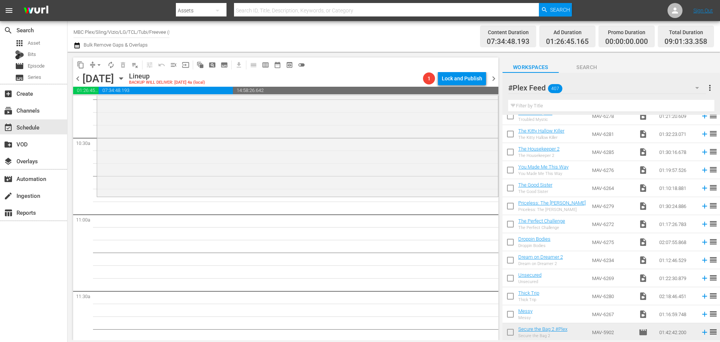
scroll to position [1575, 0]
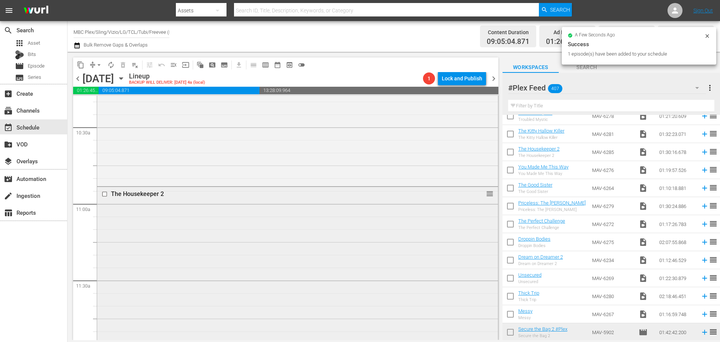
click at [261, 241] on div "The Housekeeper 2 reorder" at bounding box center [297, 301] width 401 height 228
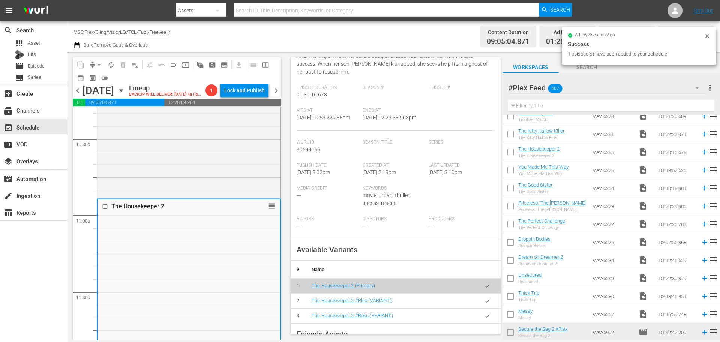
scroll to position [150, 0]
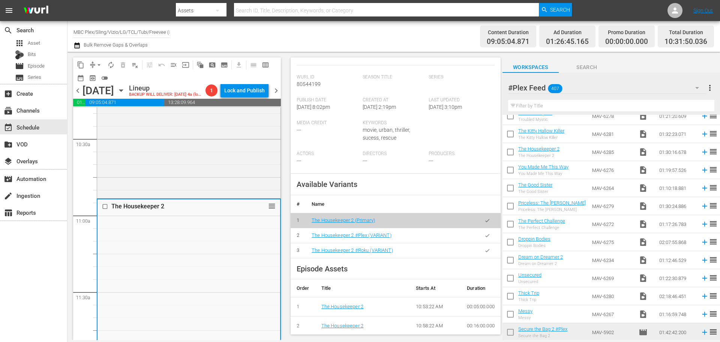
click at [484, 238] on icon "button" at bounding box center [487, 235] width 6 height 6
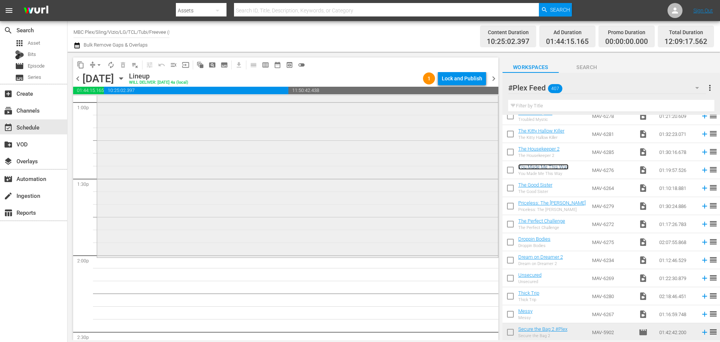
scroll to position [1987, 0]
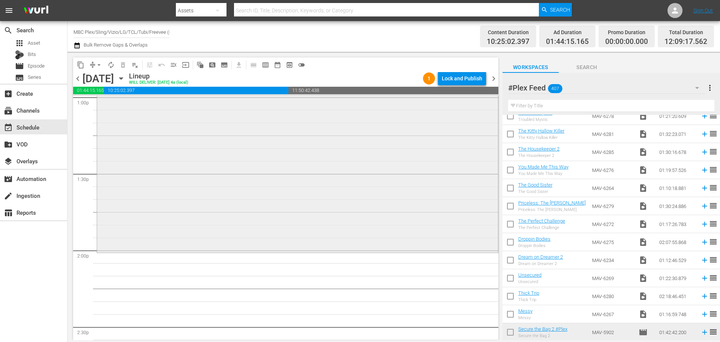
click at [211, 192] on div "You Made Me This Way reorder" at bounding box center [297, 150] width 401 height 202
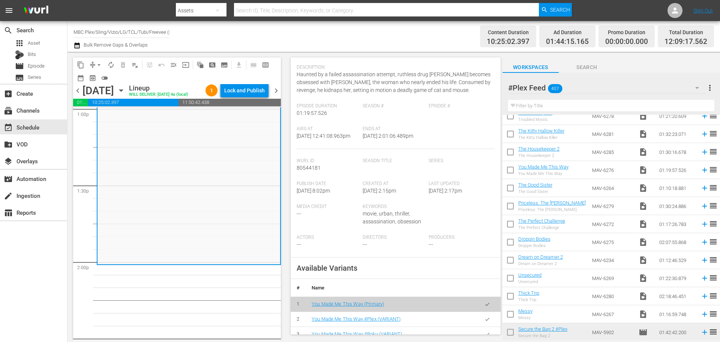
scroll to position [187, 0]
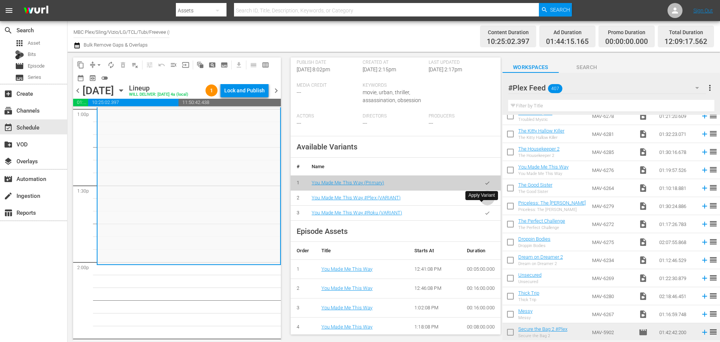
click at [484, 201] on icon "button" at bounding box center [487, 198] width 6 height 6
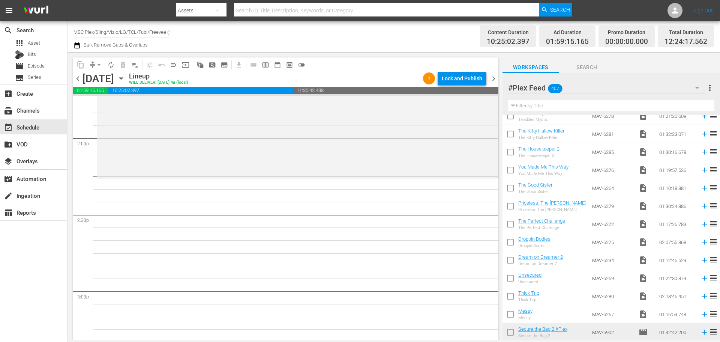
scroll to position [2100, 0]
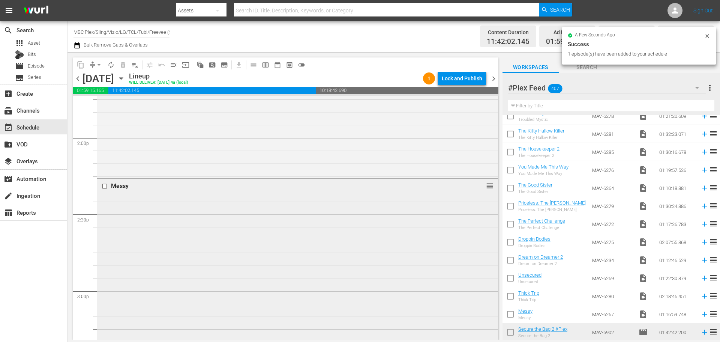
click at [213, 220] on div "Messy reorder" at bounding box center [297, 276] width 401 height 194
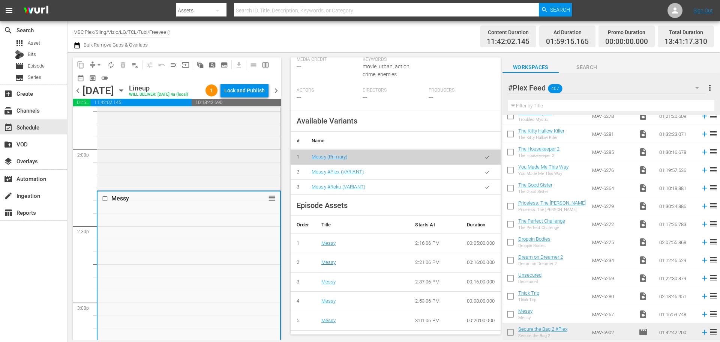
scroll to position [225, 0]
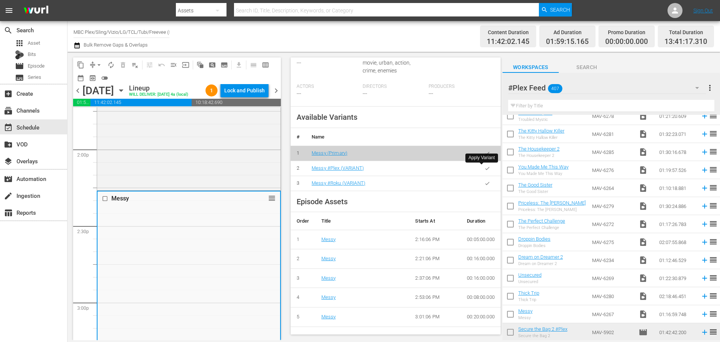
click at [485, 171] on button "button" at bounding box center [487, 168] width 15 height 15
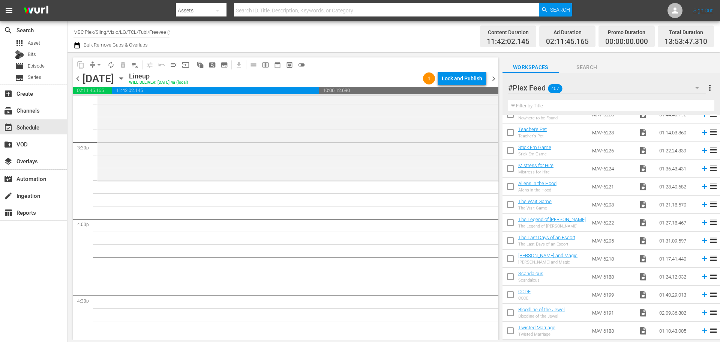
scroll to position [1737, 0]
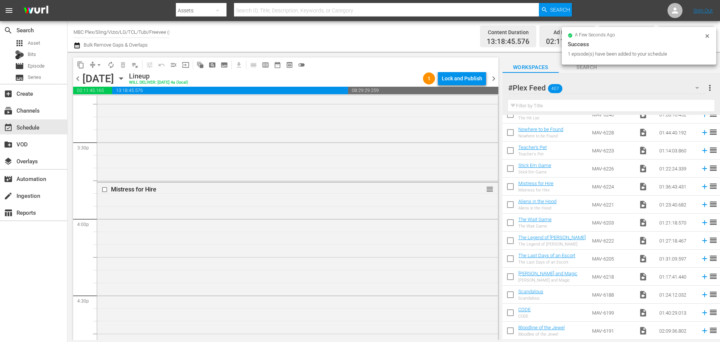
click at [331, 227] on div "Mistress for Hire reorder" at bounding box center [297, 304] width 401 height 244
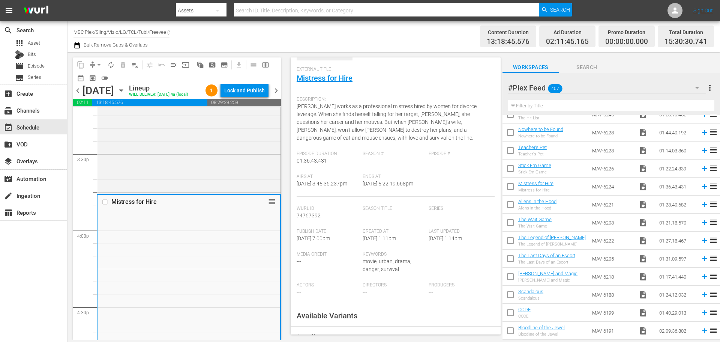
scroll to position [187, 0]
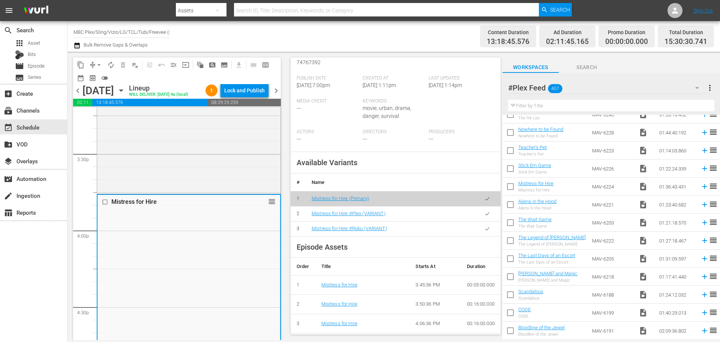
click at [484, 213] on icon "button" at bounding box center [487, 214] width 6 height 6
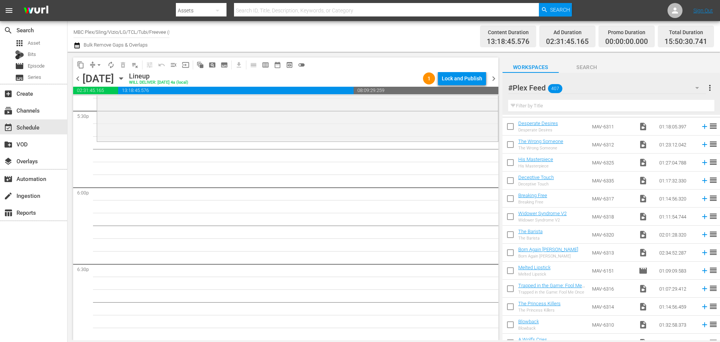
scroll to position [0, 0]
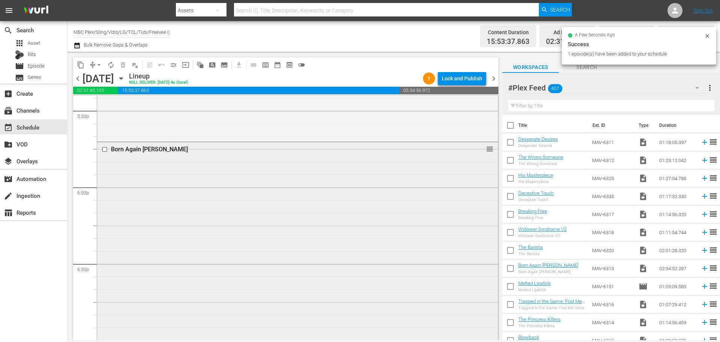
click at [304, 214] on div "Born Again Baddie reorder" at bounding box center [297, 338] width 401 height 393
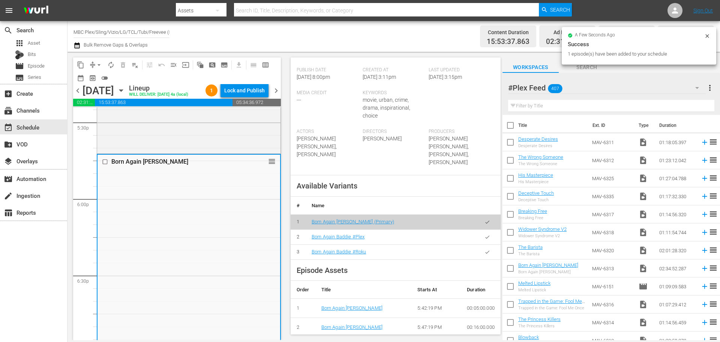
scroll to position [225, 0]
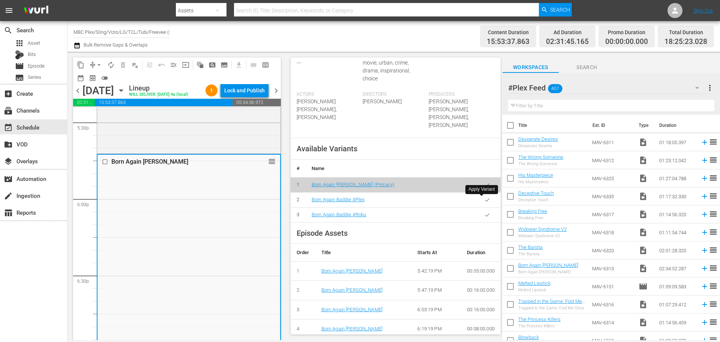
click at [484, 203] on button "button" at bounding box center [487, 199] width 15 height 15
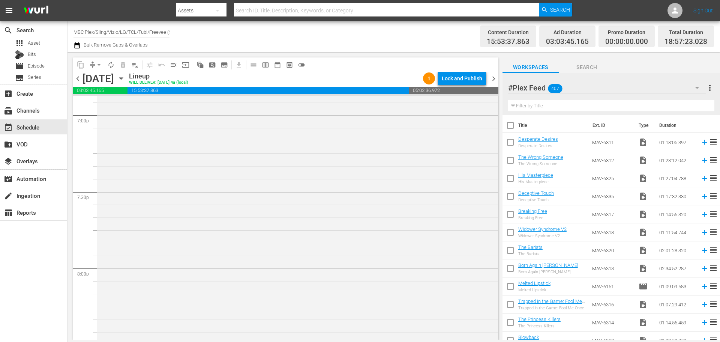
scroll to position [3074, 0]
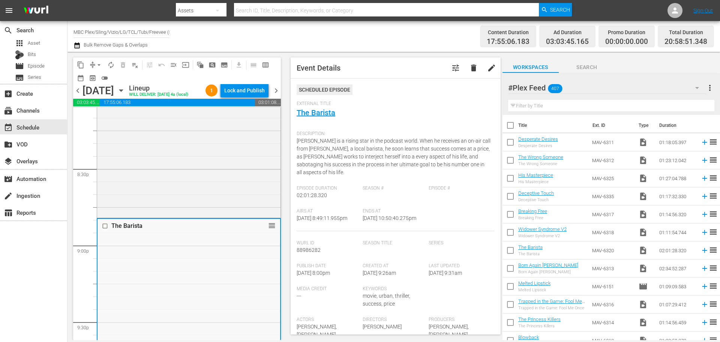
scroll to position [300, 0]
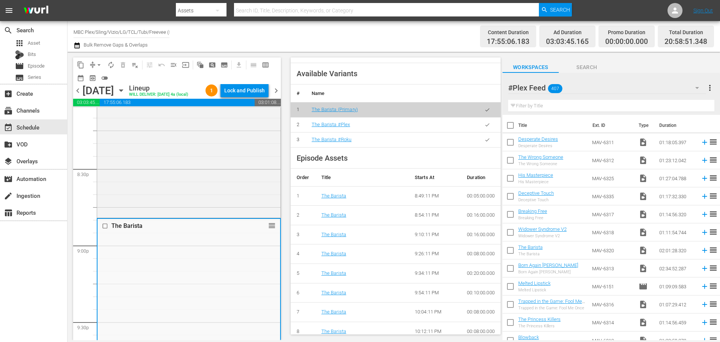
click at [481, 132] on button "button" at bounding box center [487, 124] width 15 height 15
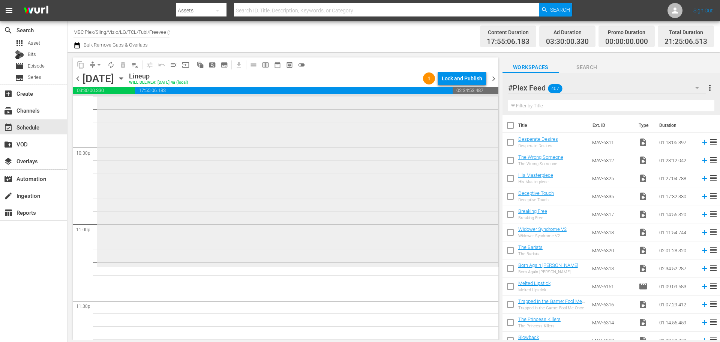
scroll to position [3412, 0]
